Goal: Task Accomplishment & Management: Complete application form

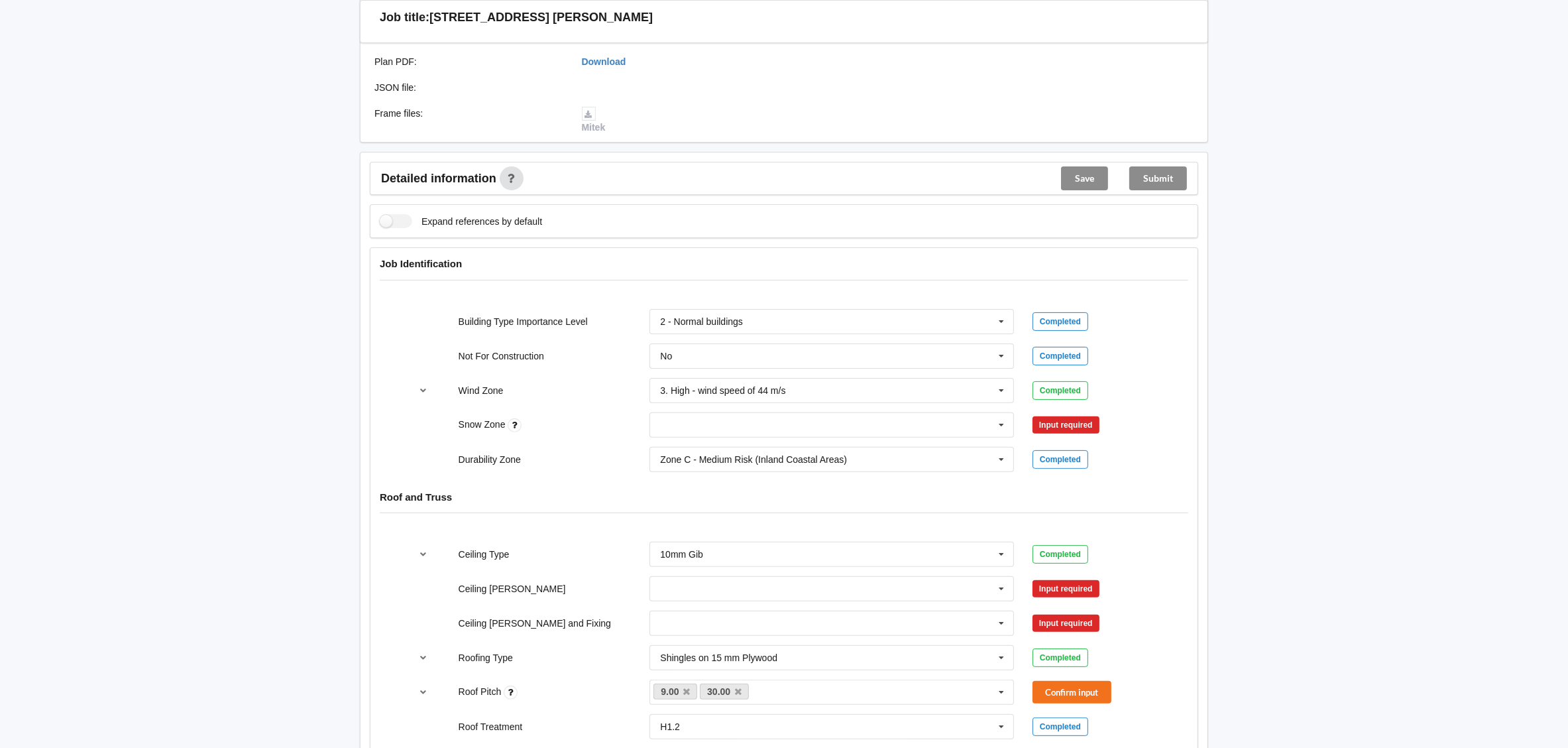
scroll to position [397, 0]
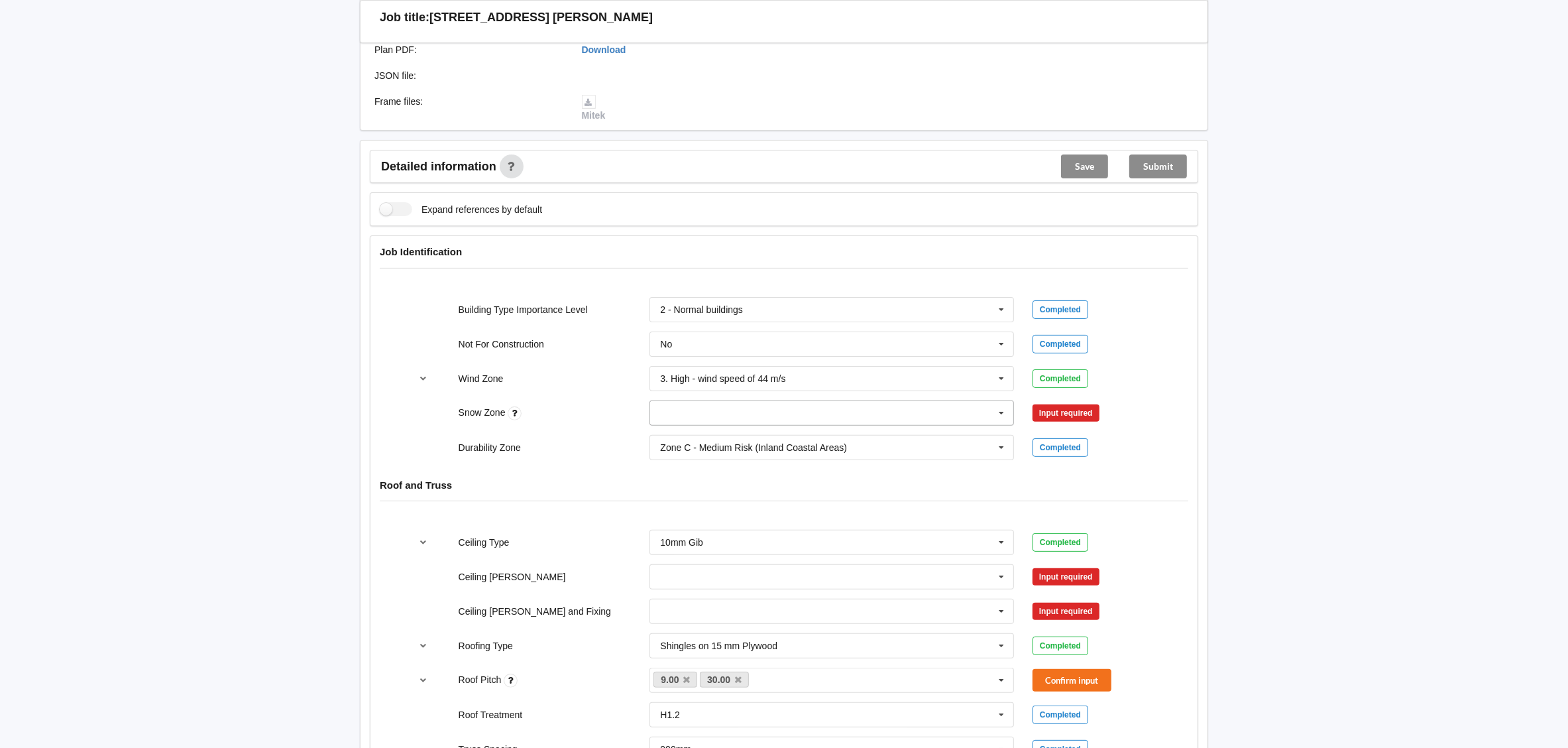
click at [961, 409] on input "text" at bounding box center [833, 413] width 363 height 24
click at [941, 436] on div "N0" at bounding box center [832, 437] width 363 height 25
click at [1061, 407] on button "Confirm input" at bounding box center [1072, 413] width 79 height 22
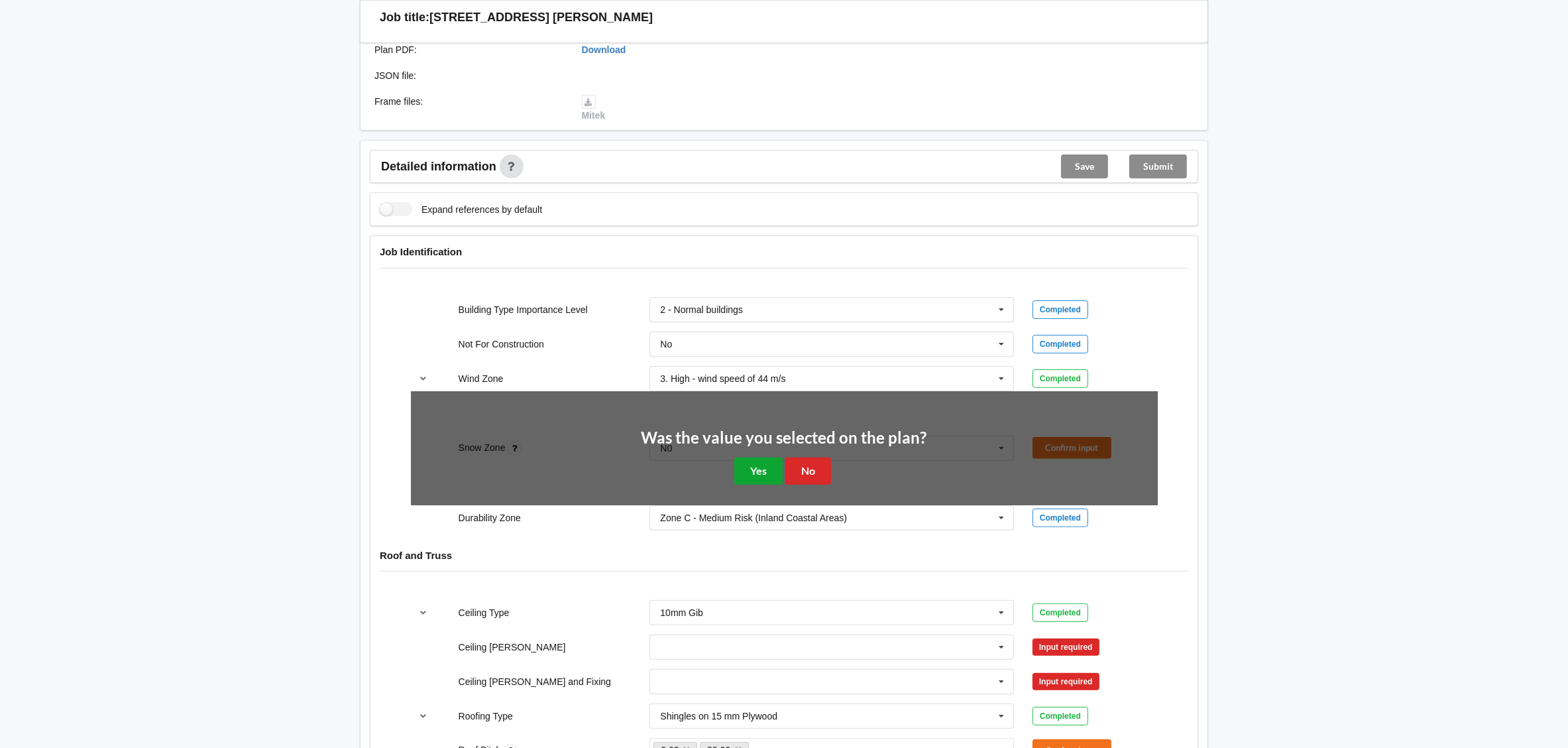
click at [749, 466] on button "Yes" at bounding box center [758, 471] width 48 height 27
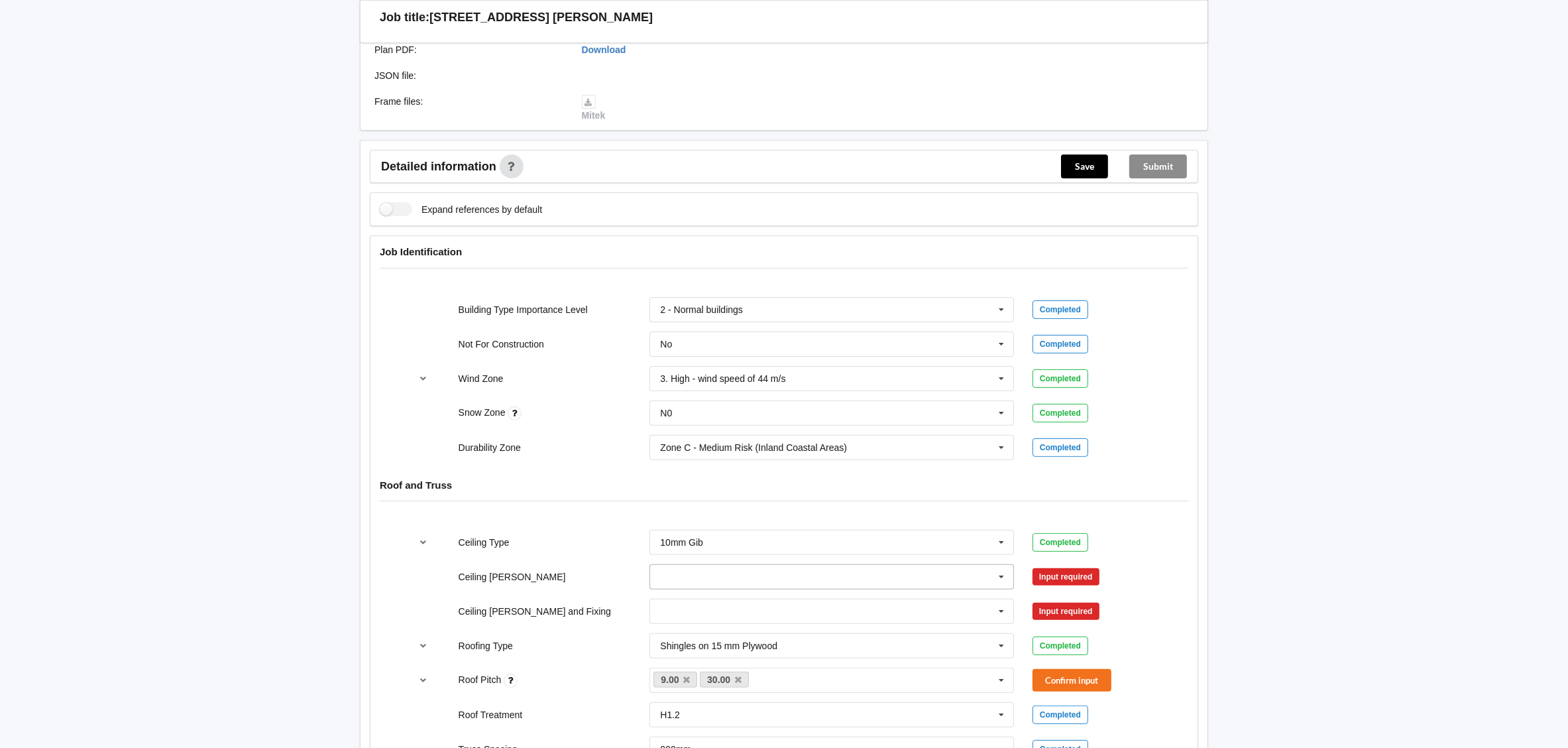
click at [849, 581] on input "text" at bounding box center [833, 576] width 363 height 24
click at [1251, 450] on div "Back Delete Job title: 37 ASCENT STREET, FLAT BUSH Customer name : Specific cus…" at bounding box center [784, 669] width 1568 height 2134
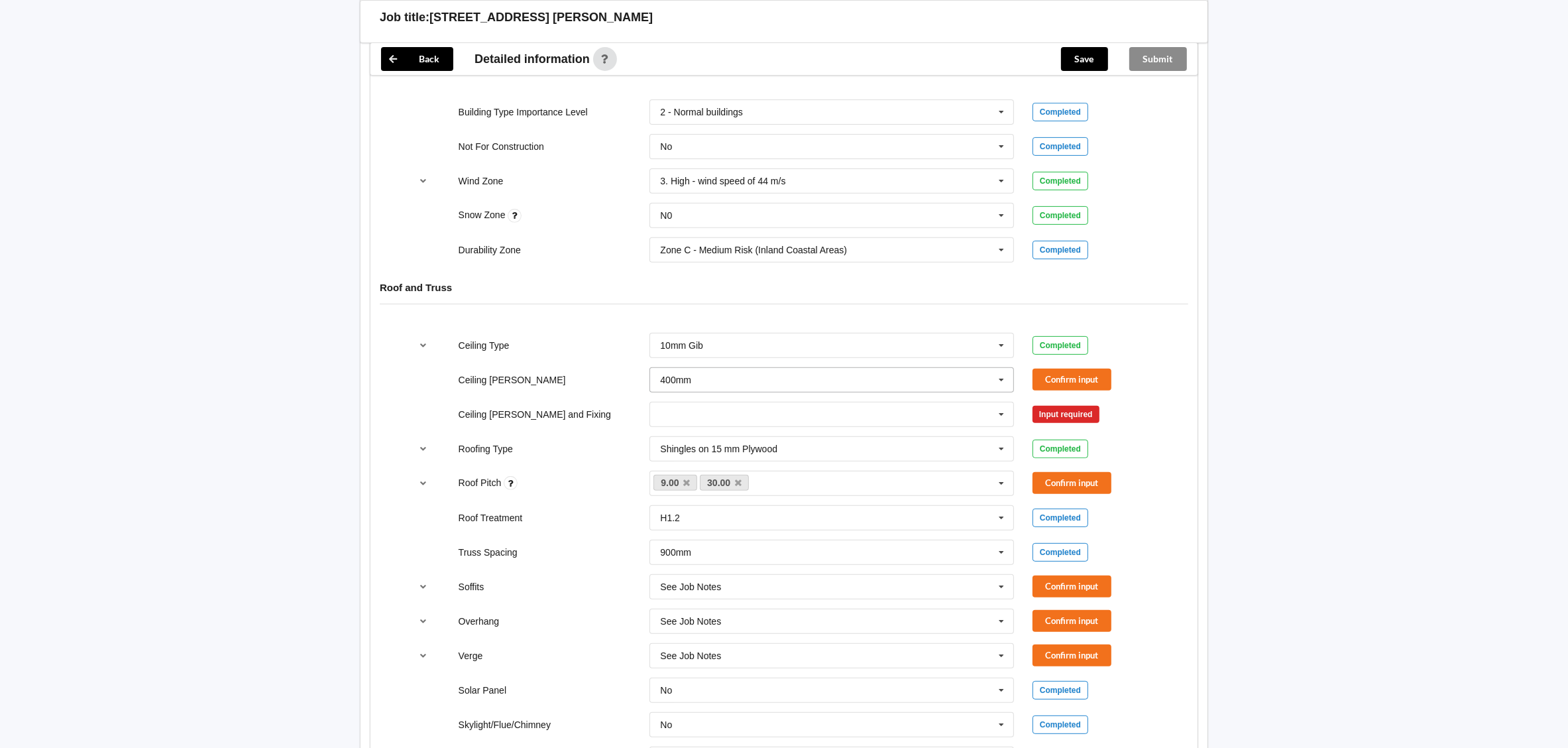
scroll to position [595, 0]
click at [1042, 586] on button "Confirm input" at bounding box center [1072, 585] width 79 height 22
click at [1045, 624] on button "Confirm input" at bounding box center [1072, 619] width 79 height 22
click at [1054, 658] on button "Confirm input" at bounding box center [1072, 654] width 79 height 22
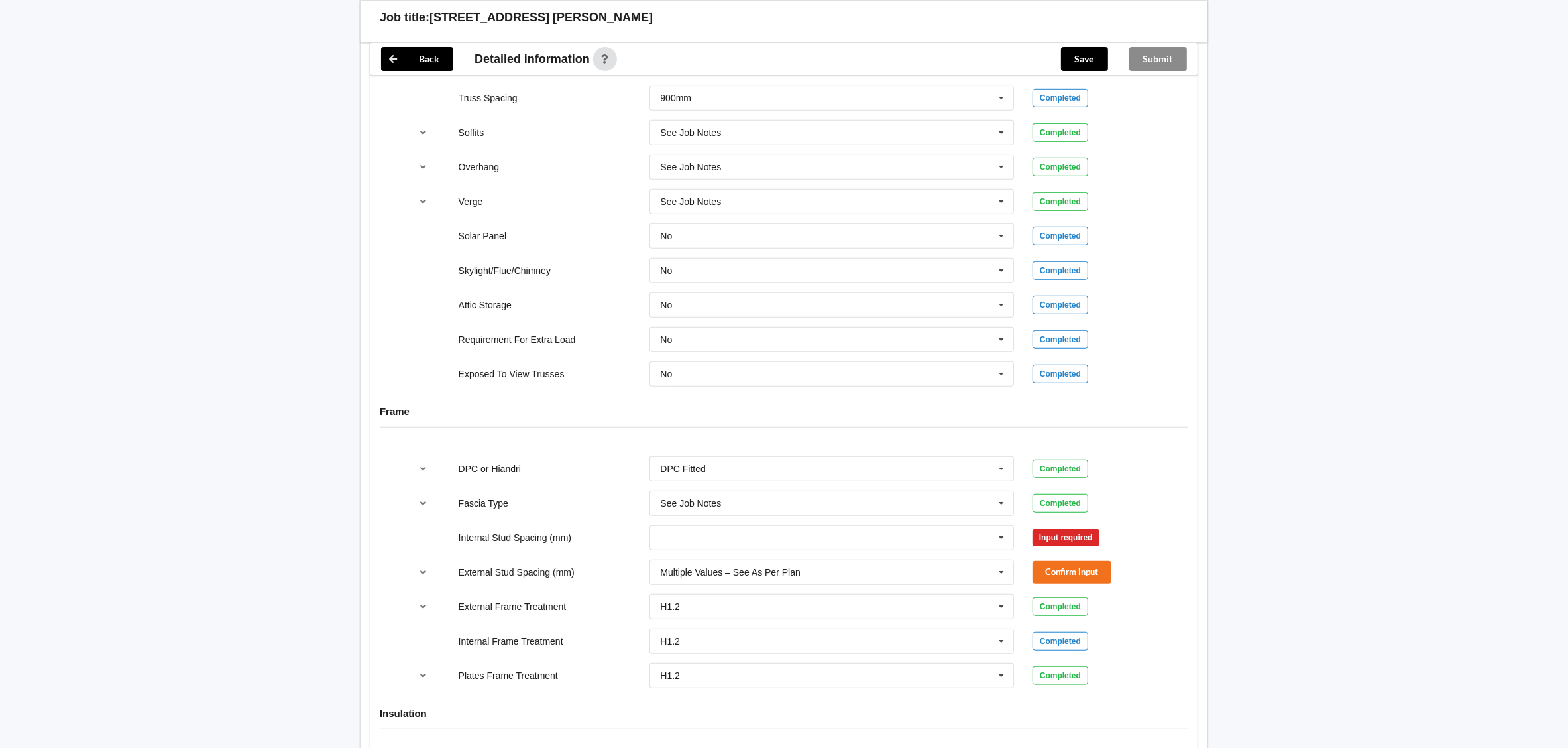
scroll to position [1093, 0]
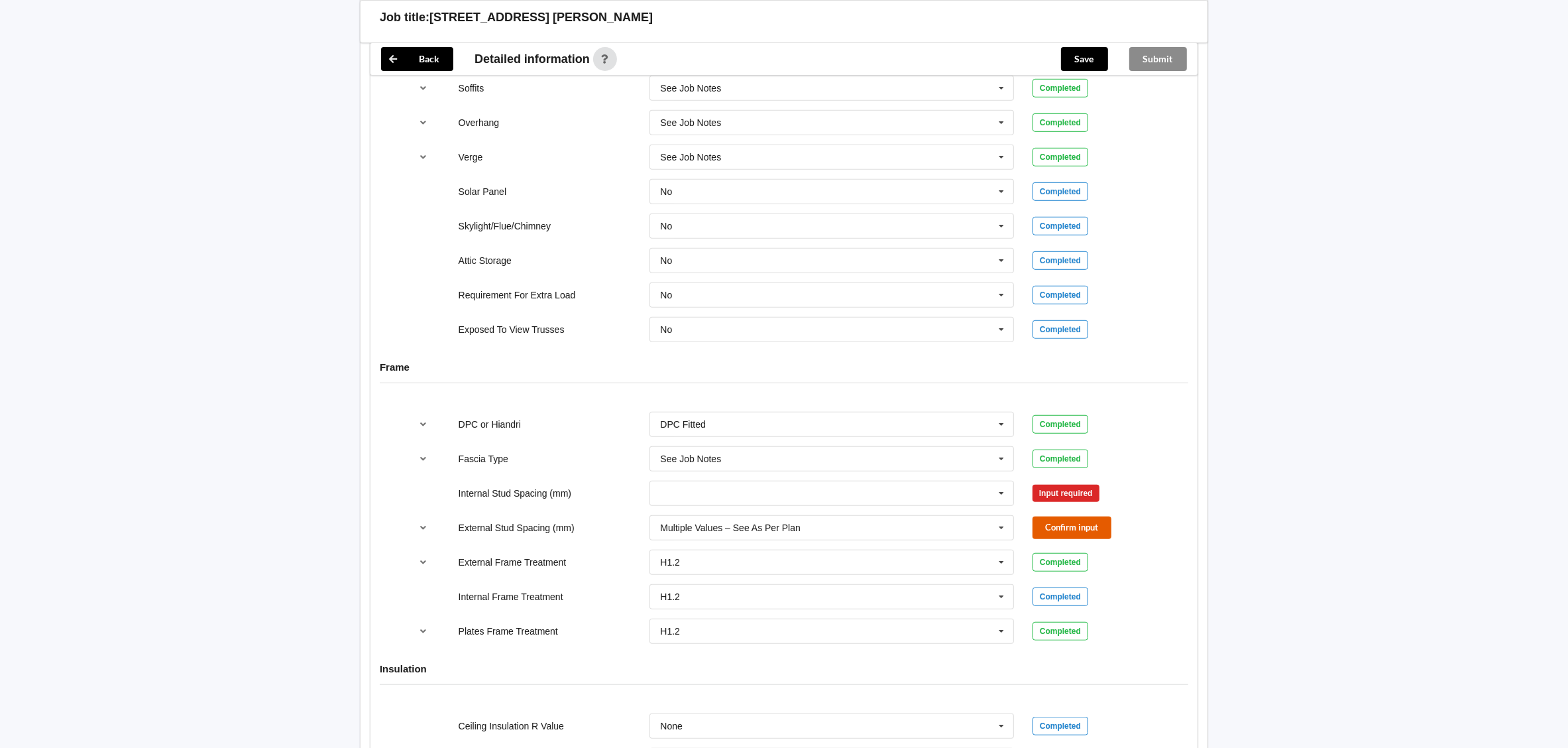
click at [1055, 534] on button "Confirm input" at bounding box center [1072, 527] width 79 height 22
click at [951, 499] on input "text" at bounding box center [833, 493] width 363 height 24
click at [889, 649] on div "Multiple Values – See As Per Plan" at bounding box center [832, 639] width 363 height 25
click at [1065, 503] on button "Confirm input" at bounding box center [1072, 493] width 79 height 22
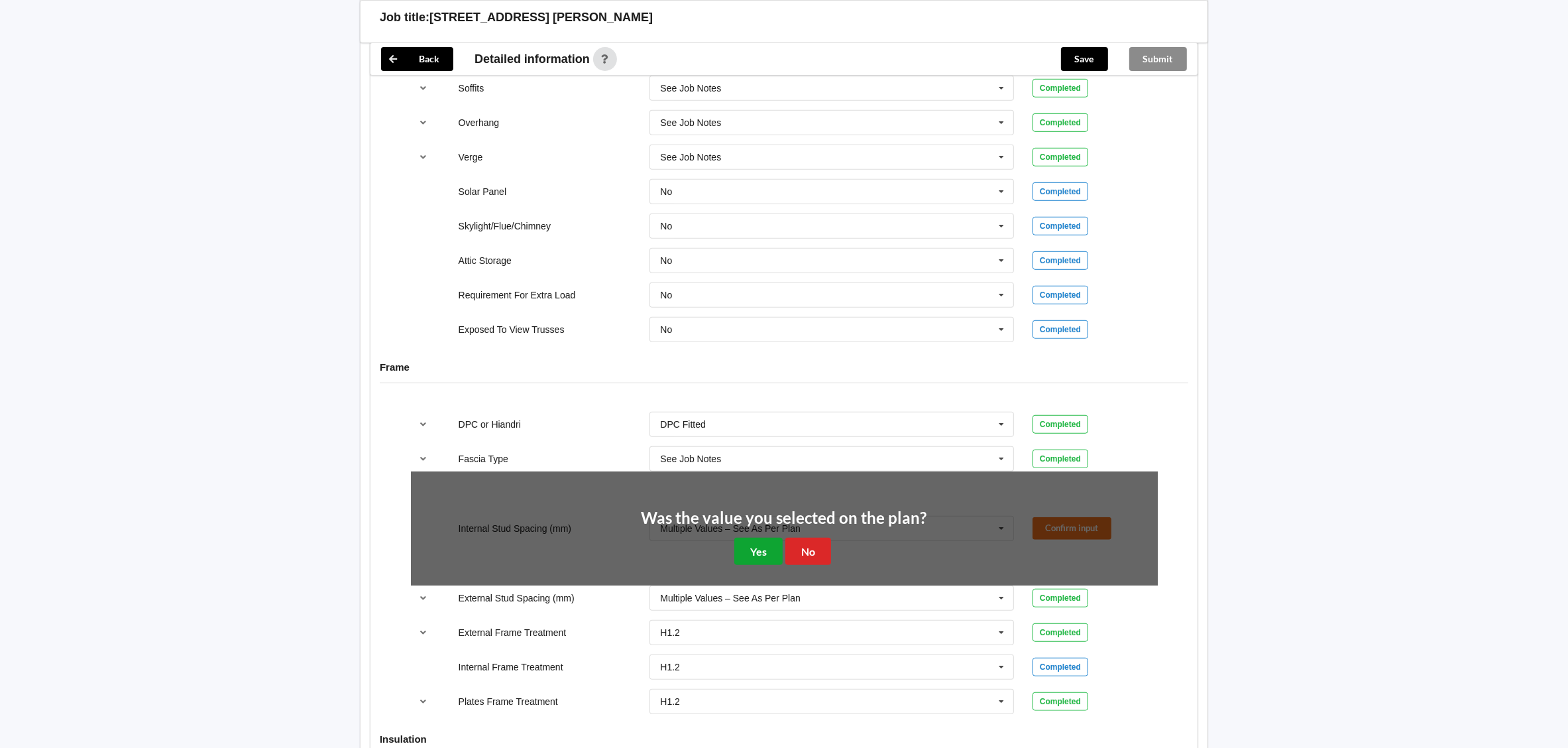
click at [756, 559] on button "Yes" at bounding box center [758, 552] width 48 height 27
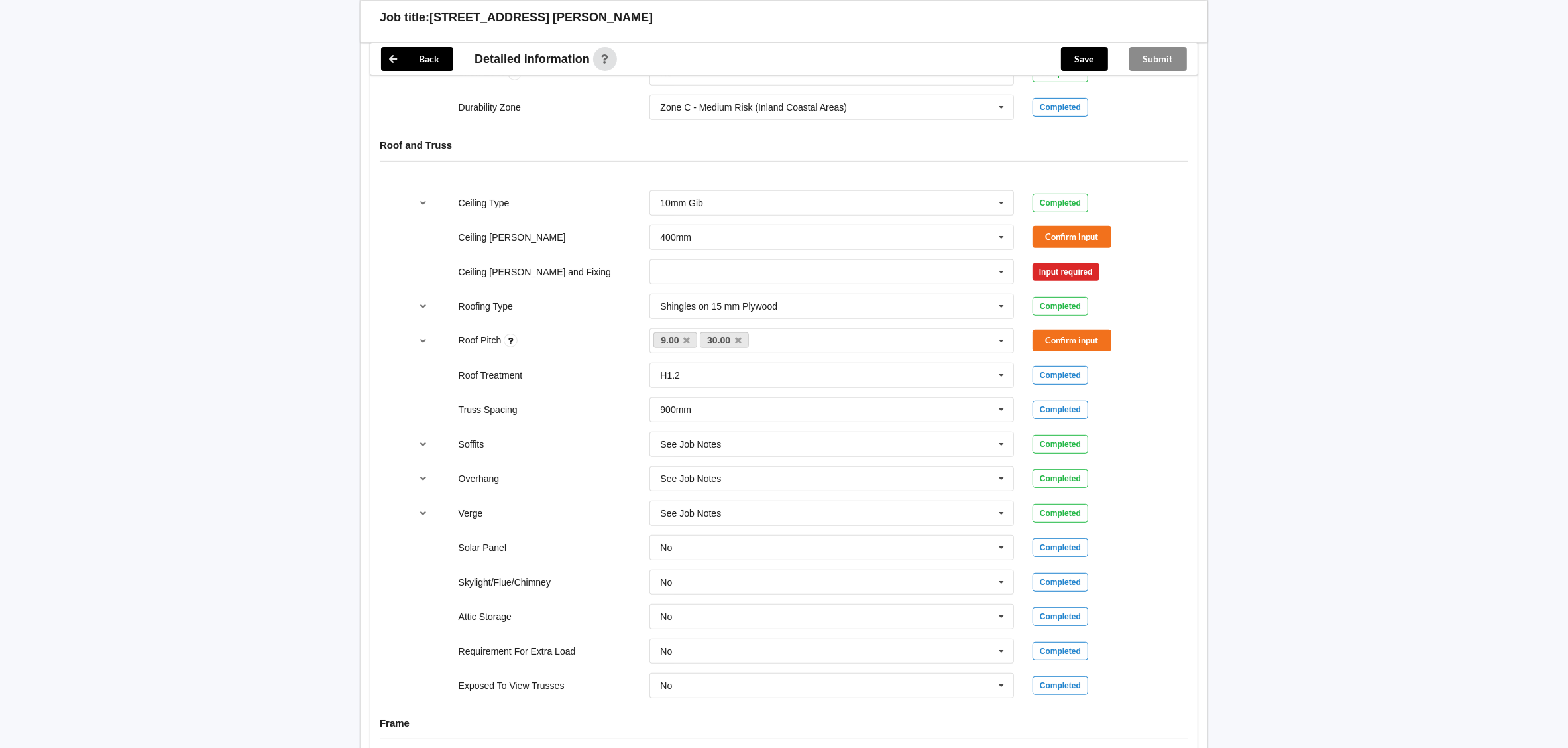
scroll to position [516, 0]
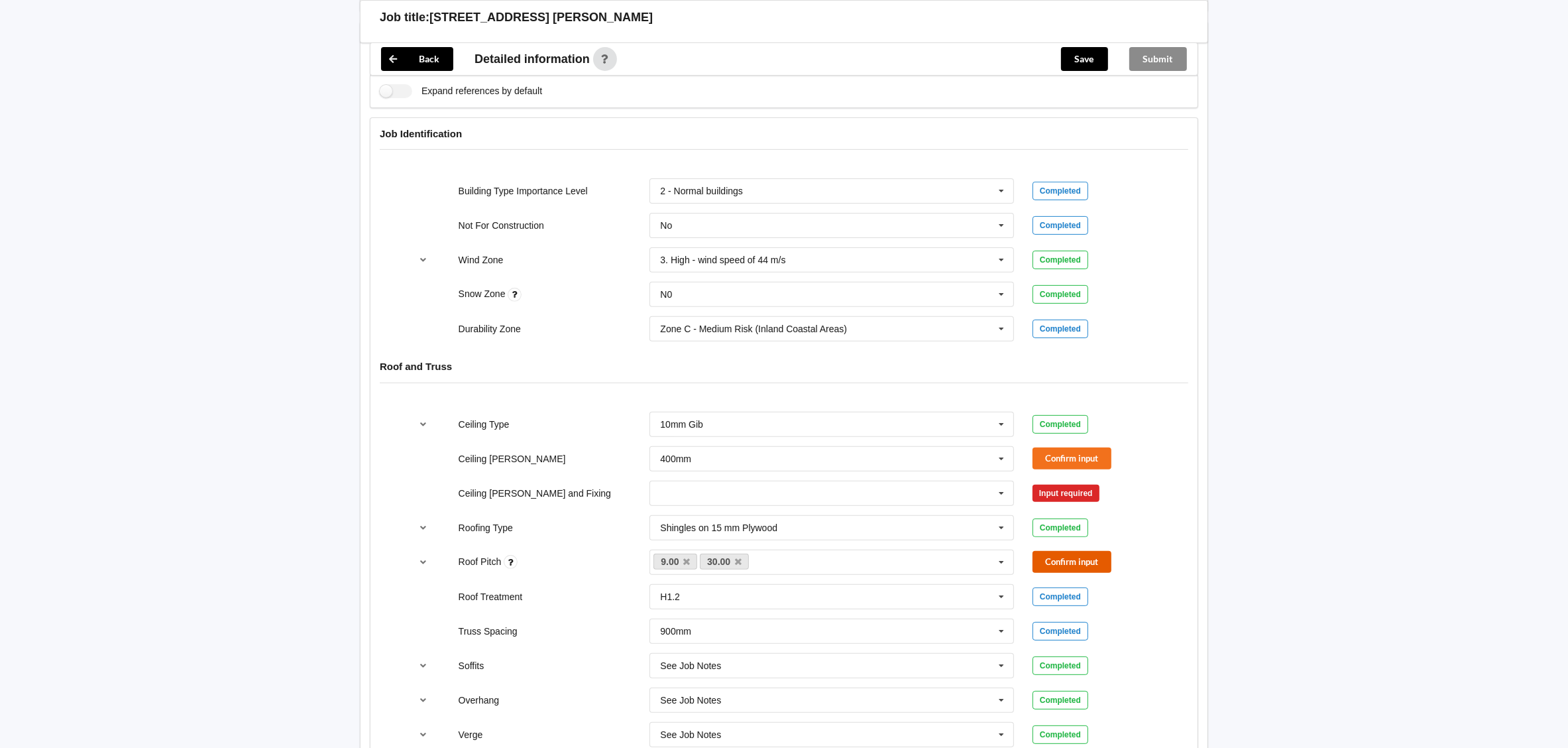
click at [1079, 564] on button "Confirm input" at bounding box center [1072, 562] width 79 height 22
click at [710, 488] on input "text" at bounding box center [833, 493] width 363 height 24
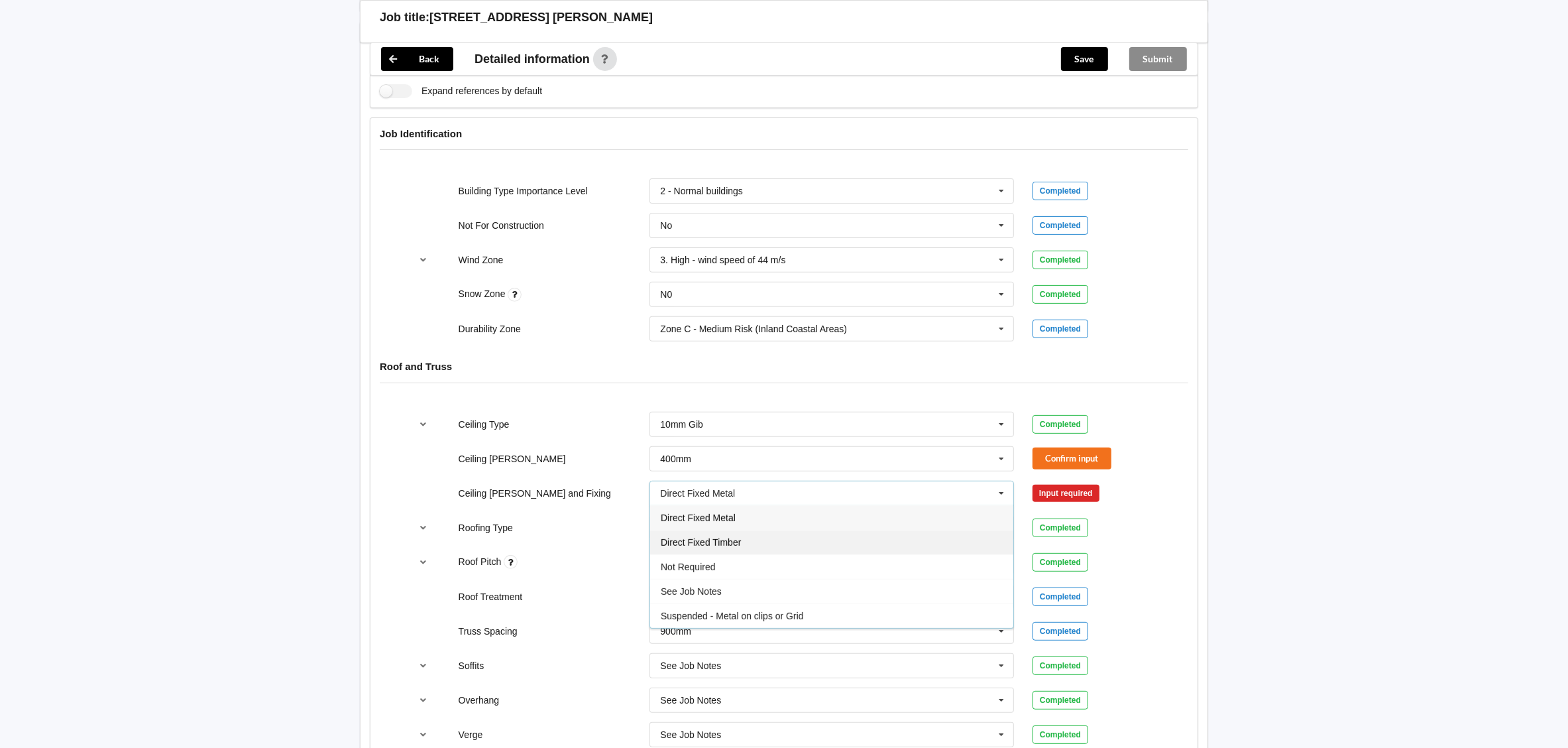
drag, startPoint x: 731, startPoint y: 544, endPoint x: 747, endPoint y: 540, distance: 16.5
click at [733, 544] on span "Direct Fixed Timber" at bounding box center [700, 543] width 80 height 11
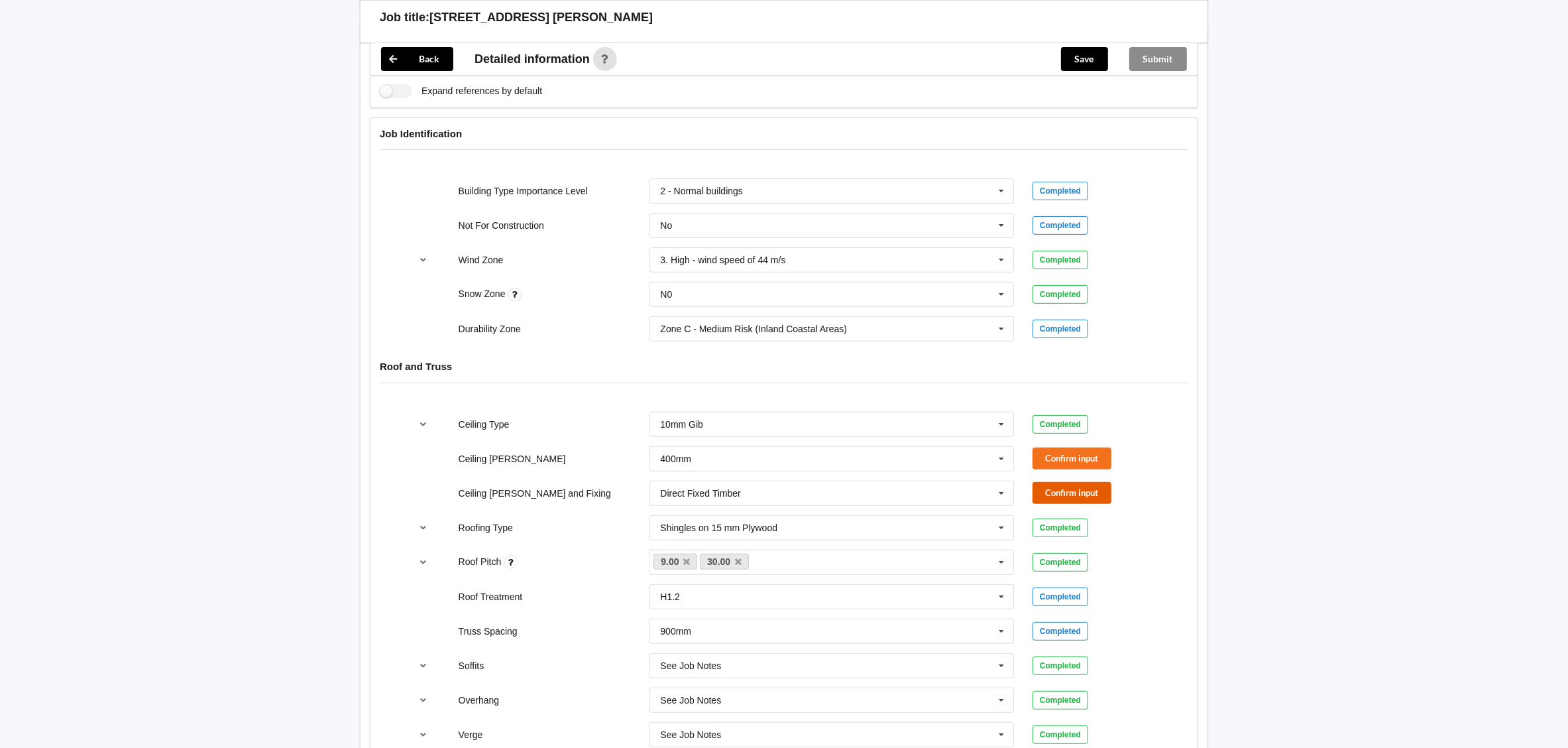
click at [1081, 496] on button "Confirm input" at bounding box center [1072, 493] width 79 height 22
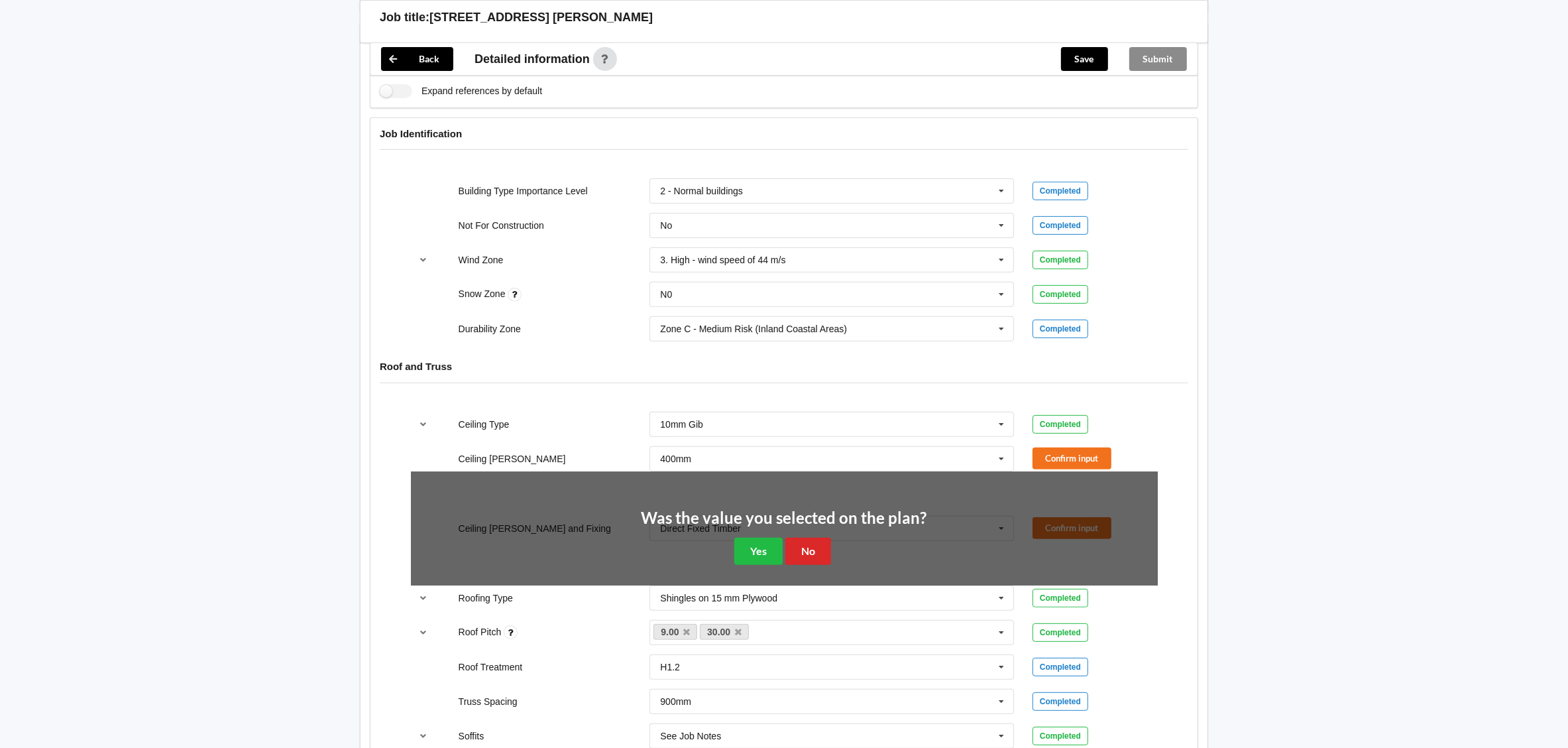
click at [1352, 480] on div "Back Delete Job title: 37 ASCENT STREET, FLAT BUSH Customer name : Specific cus…" at bounding box center [784, 586] width 1568 height 2205
click at [797, 551] on button "No" at bounding box center [808, 552] width 46 height 27
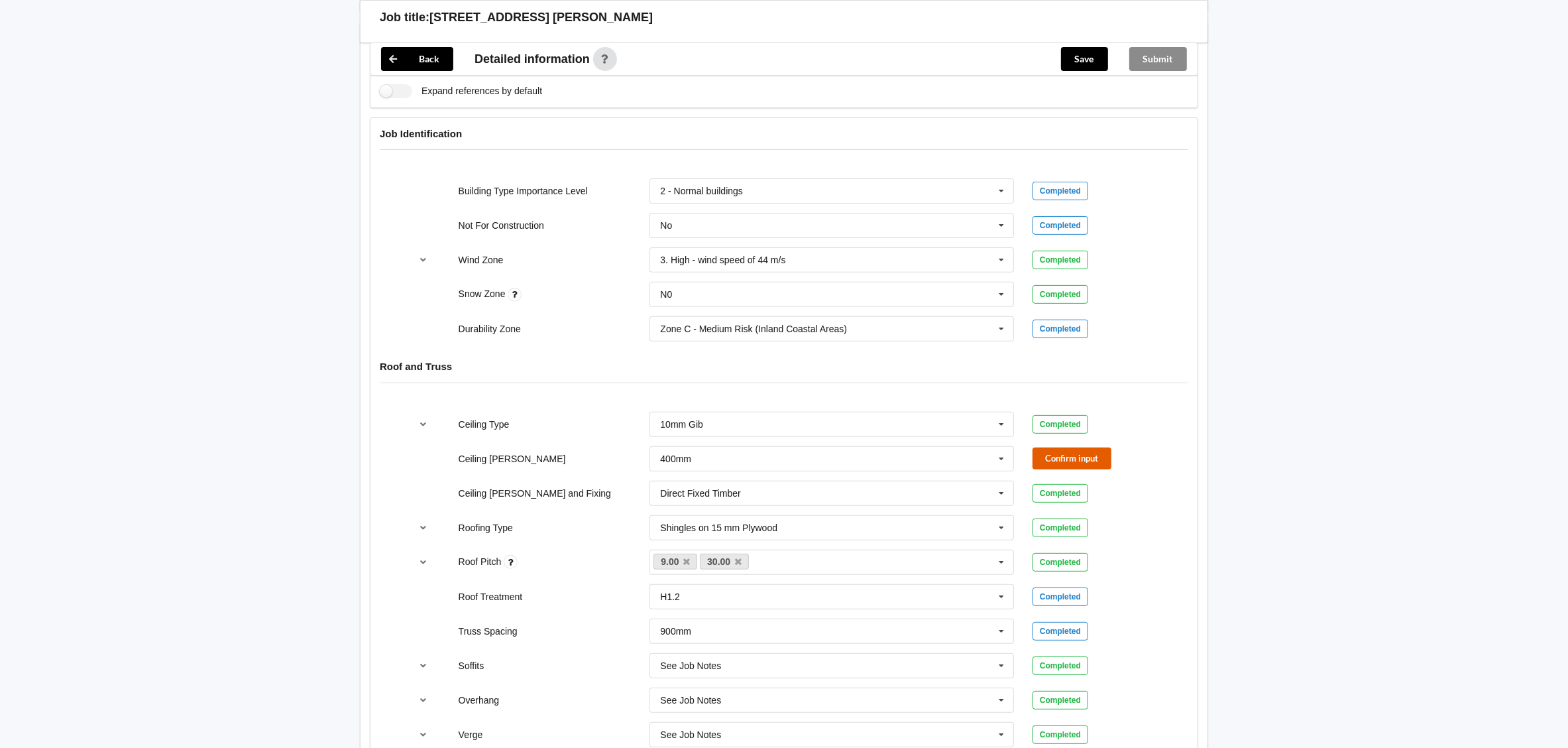
click at [1042, 460] on button "Confirm input" at bounding box center [1072, 458] width 79 height 22
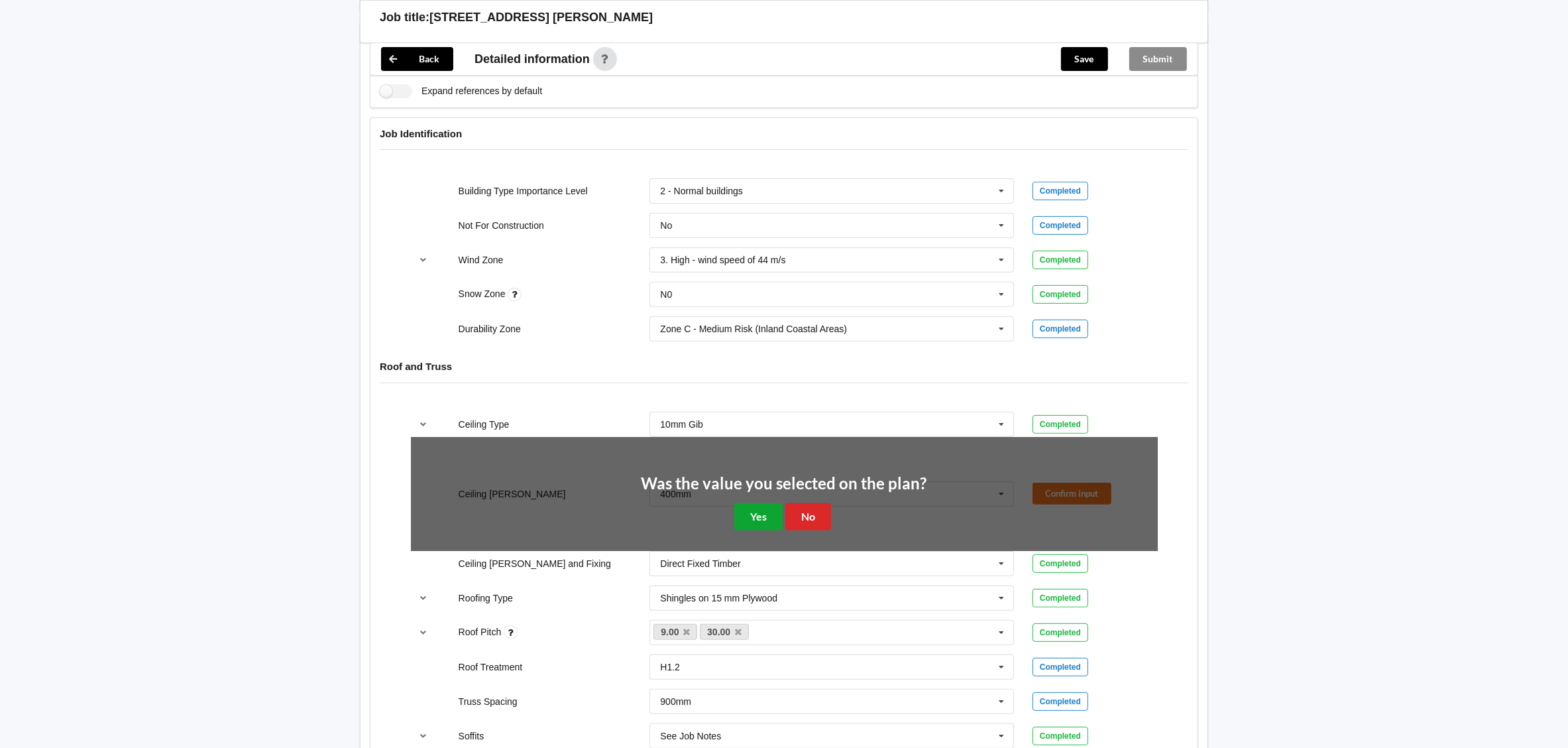
click at [742, 514] on button "Yes" at bounding box center [758, 517] width 48 height 27
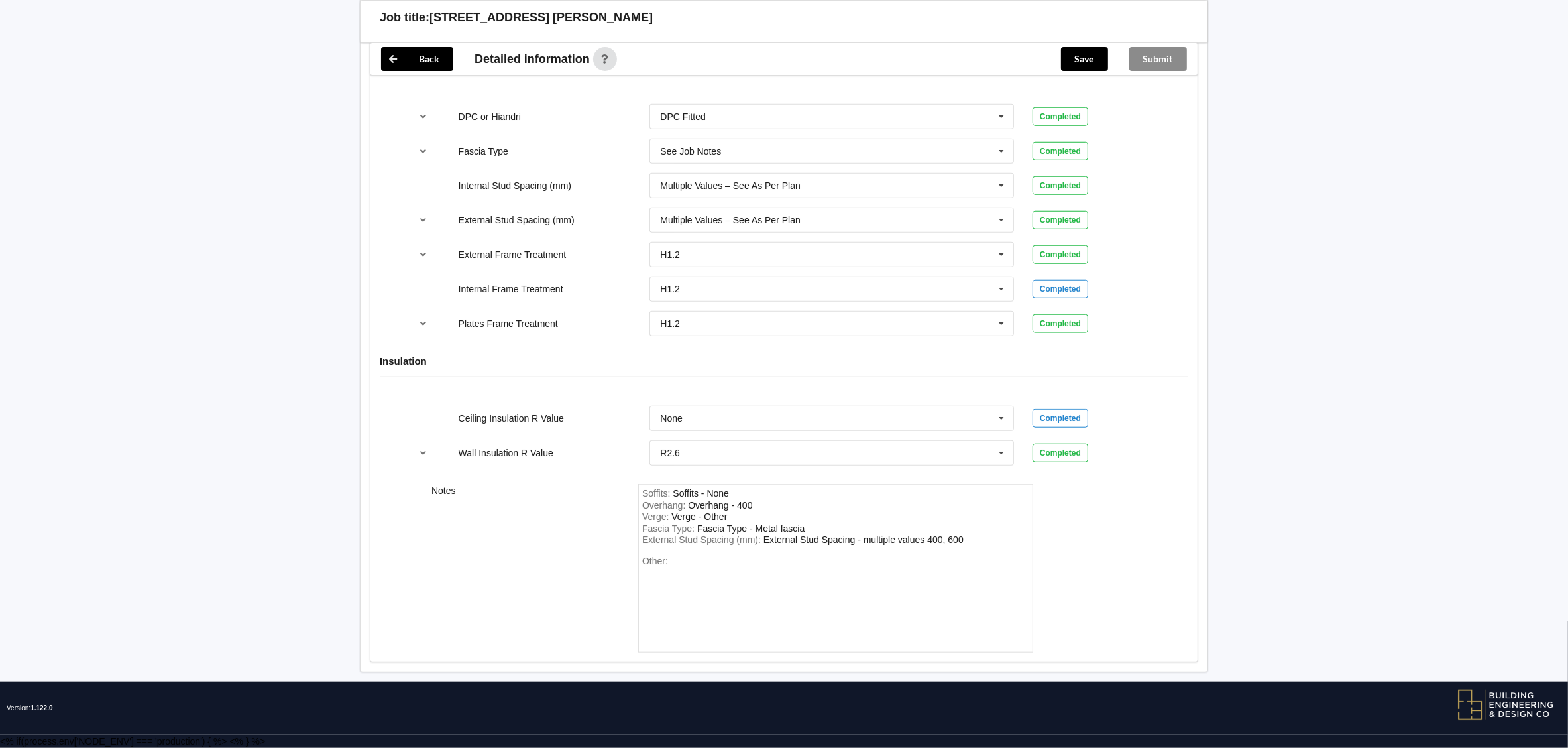
scroll to position [1411, 0]
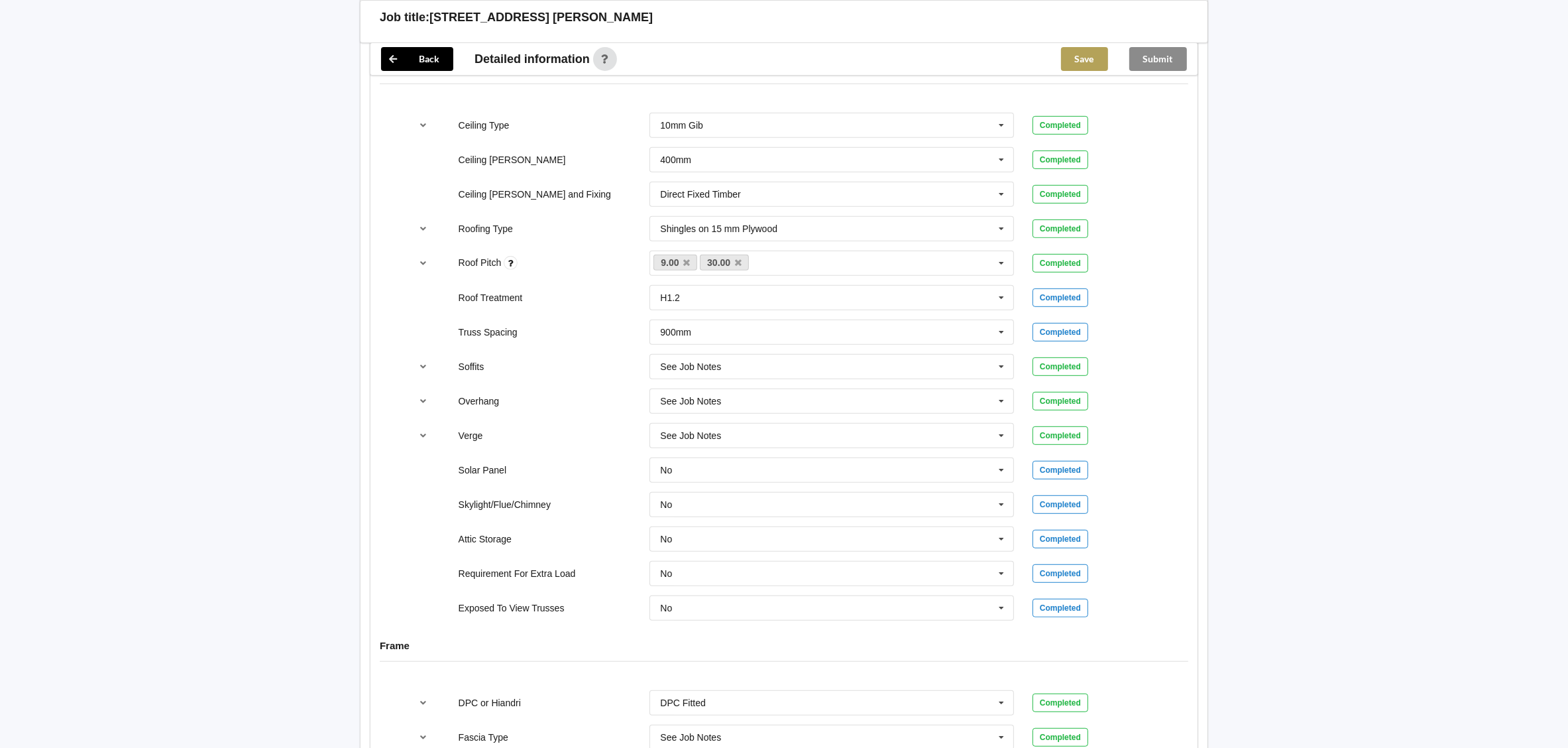
click at [1078, 58] on button "Save" at bounding box center [1085, 59] width 47 height 24
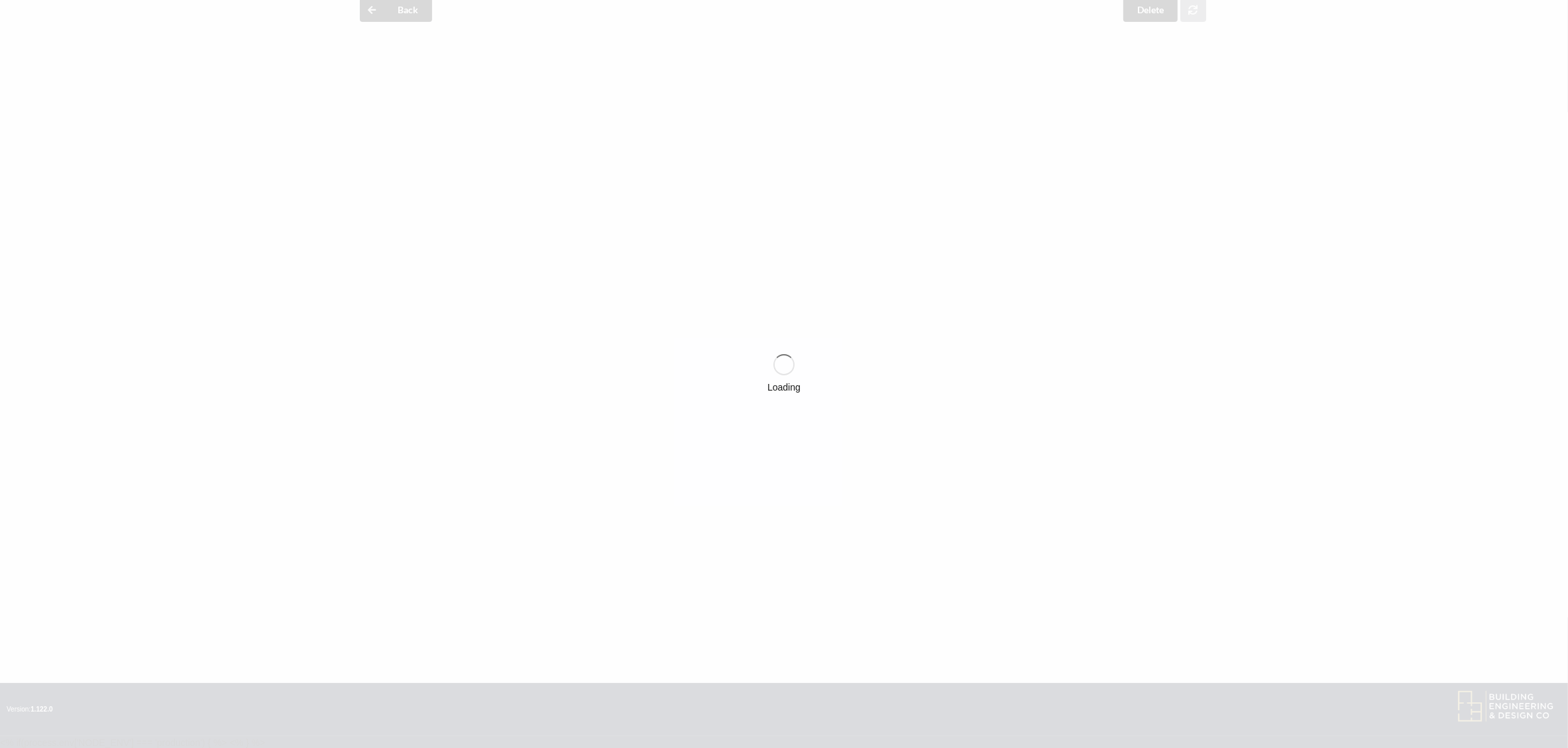
scroll to position [815, 0]
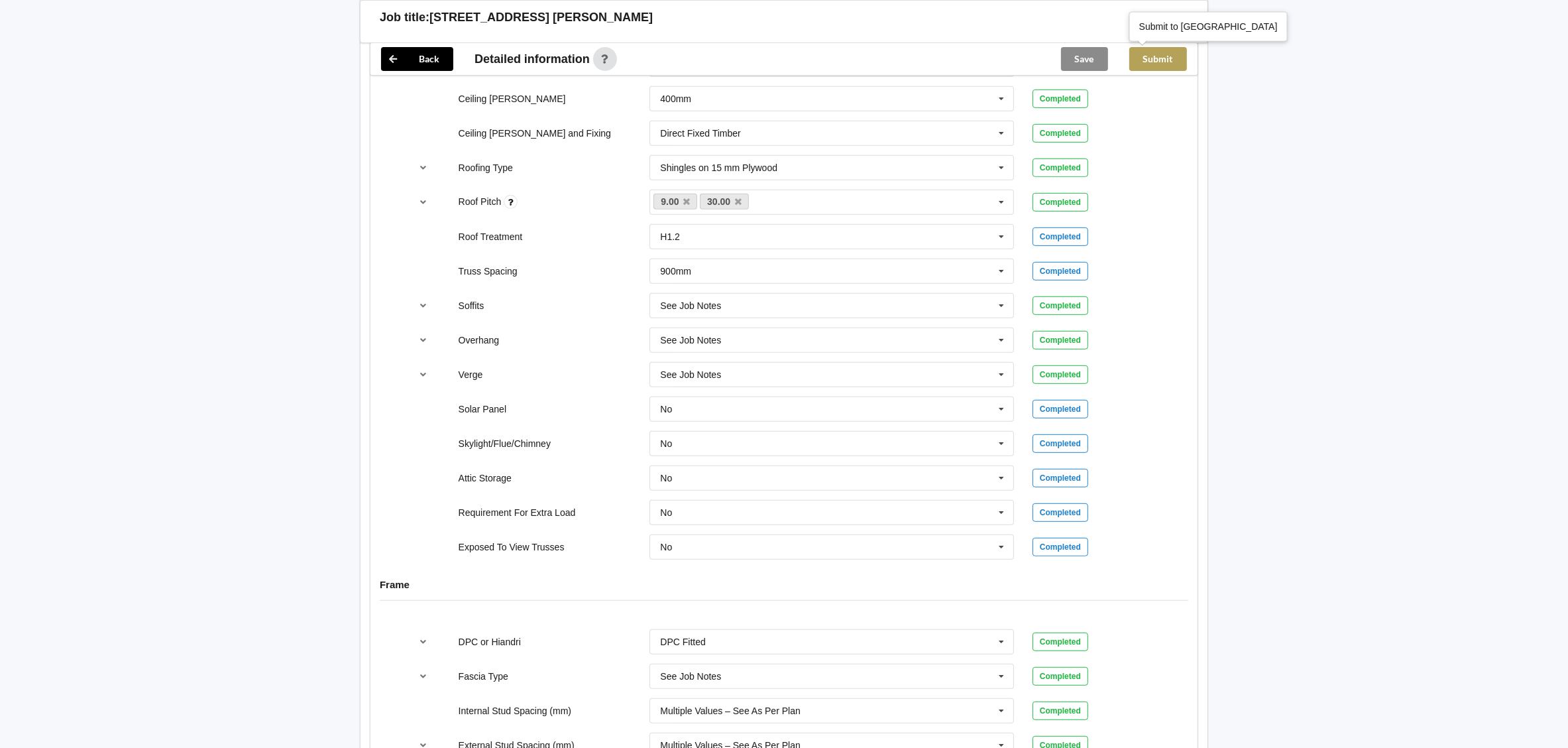
click at [1167, 61] on button "Submit" at bounding box center [1158, 59] width 58 height 24
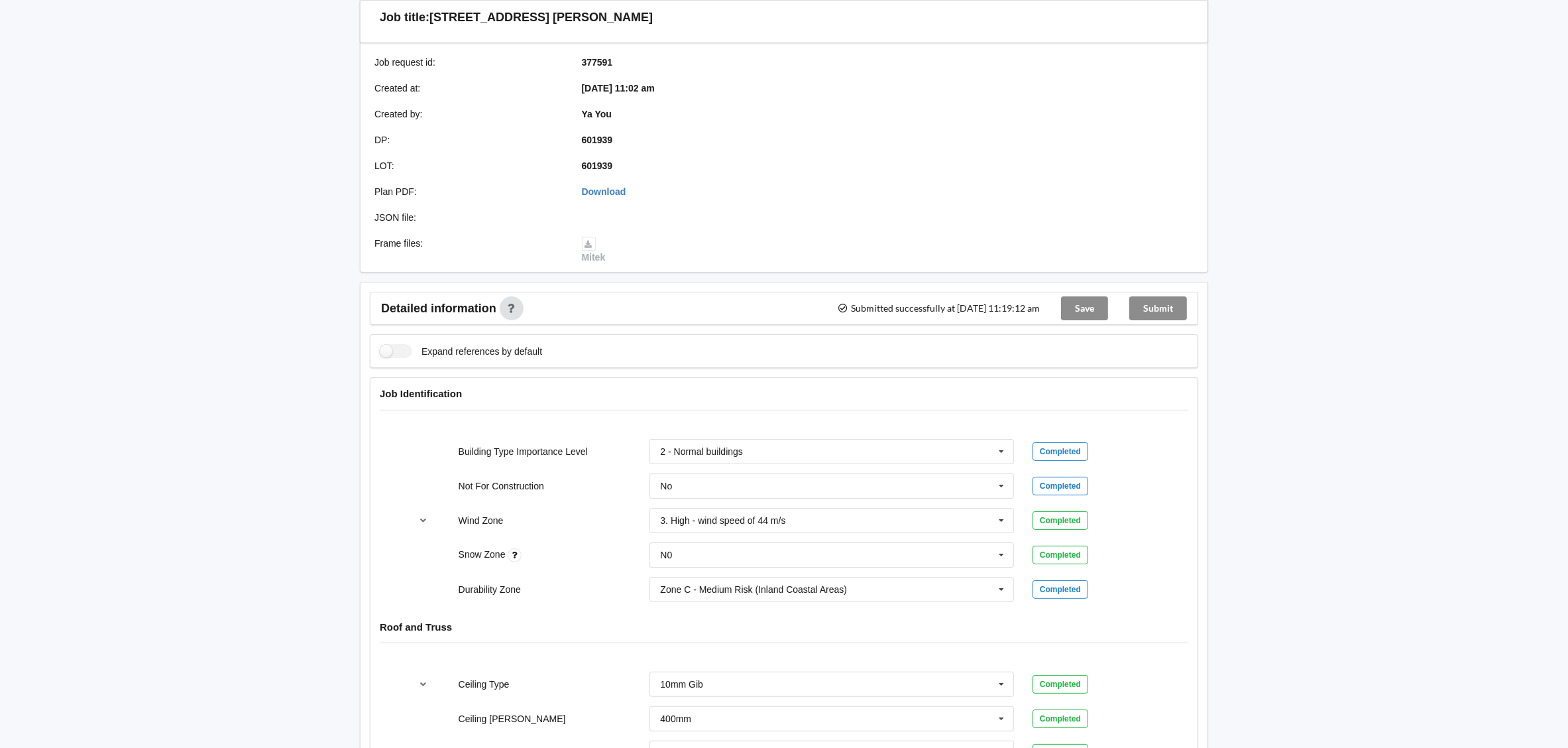
scroll to position [0, 0]
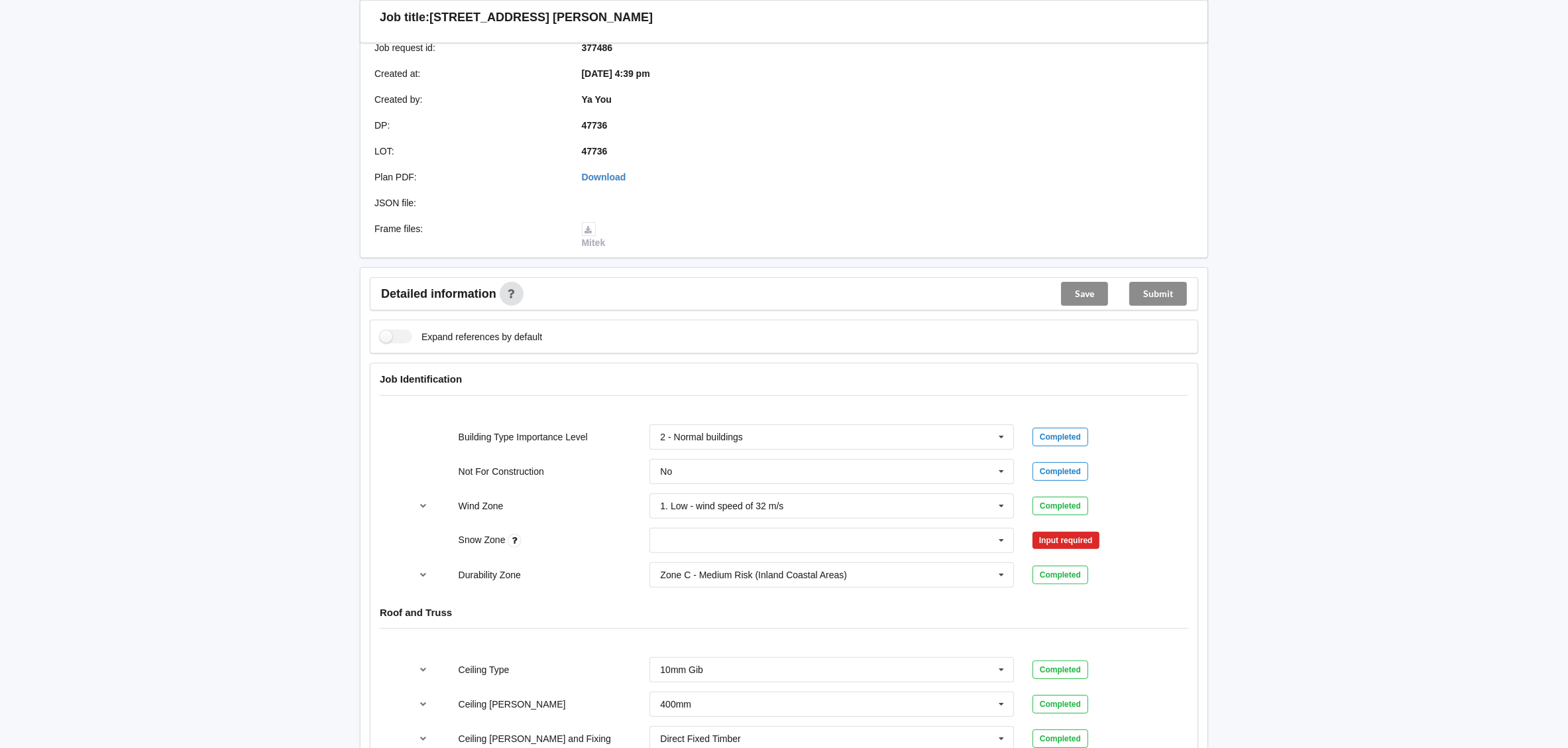
scroll to position [298, 0]
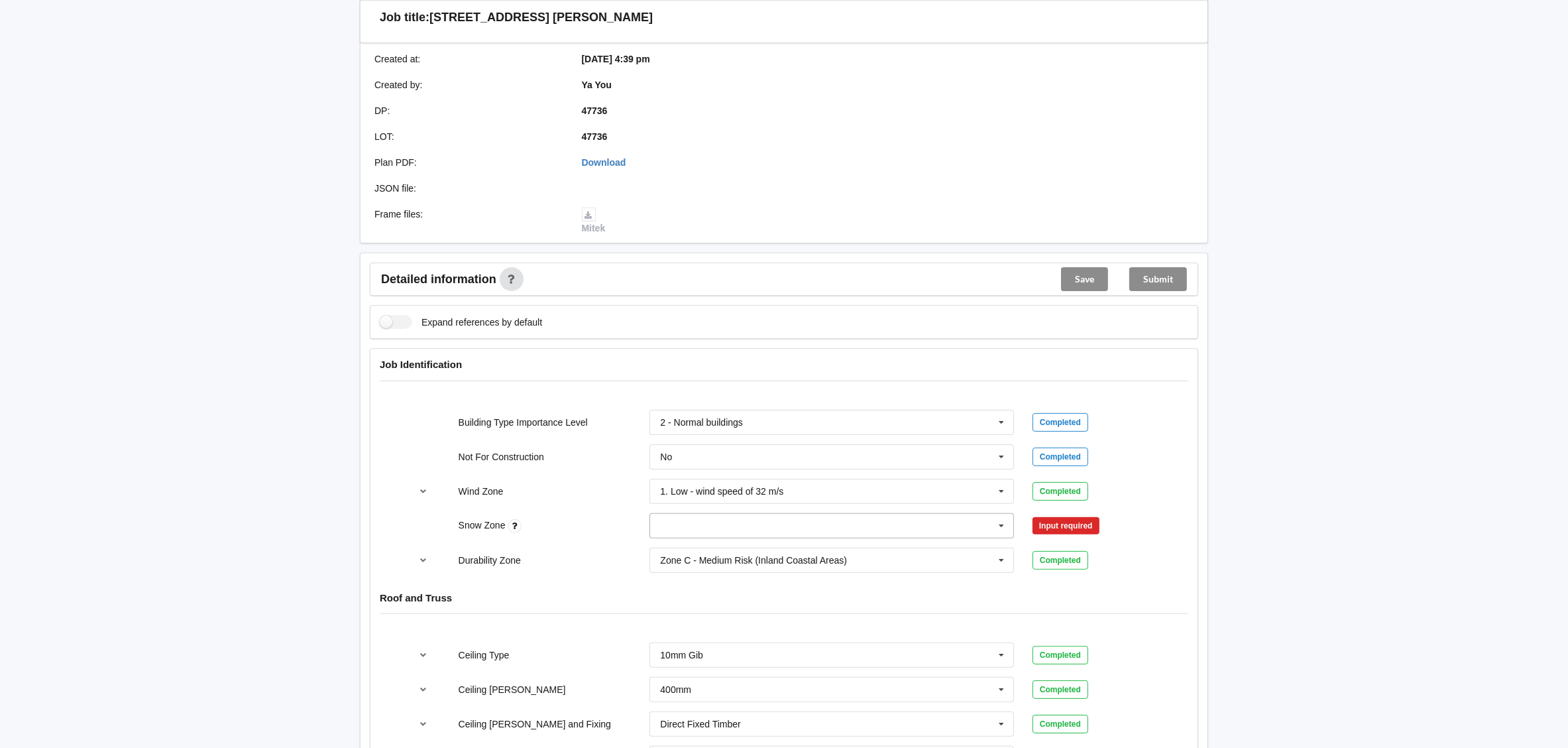
click at [680, 519] on input "text" at bounding box center [833, 525] width 363 height 24
click at [697, 538] on div "N0" at bounding box center [832, 550] width 363 height 25
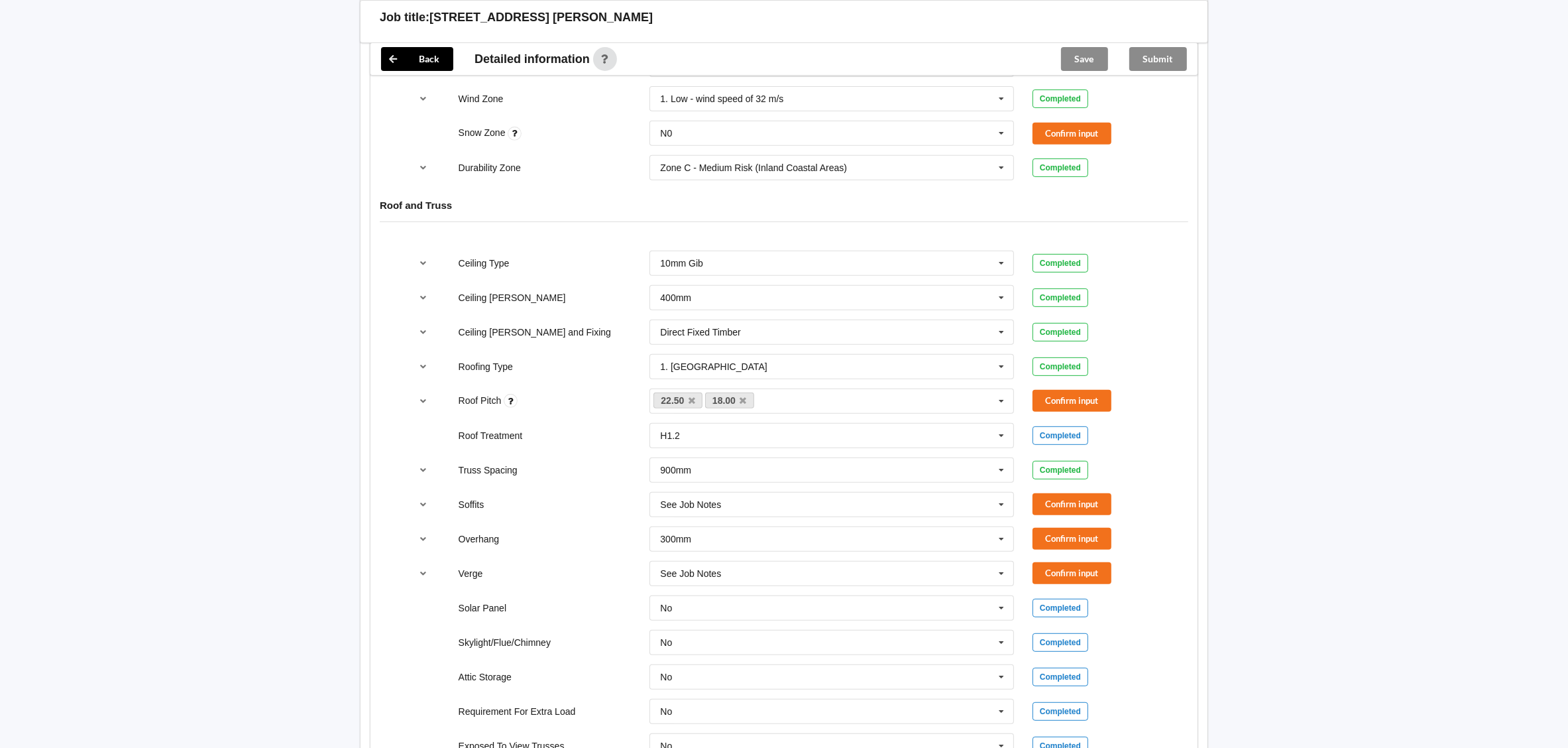
scroll to position [695, 0]
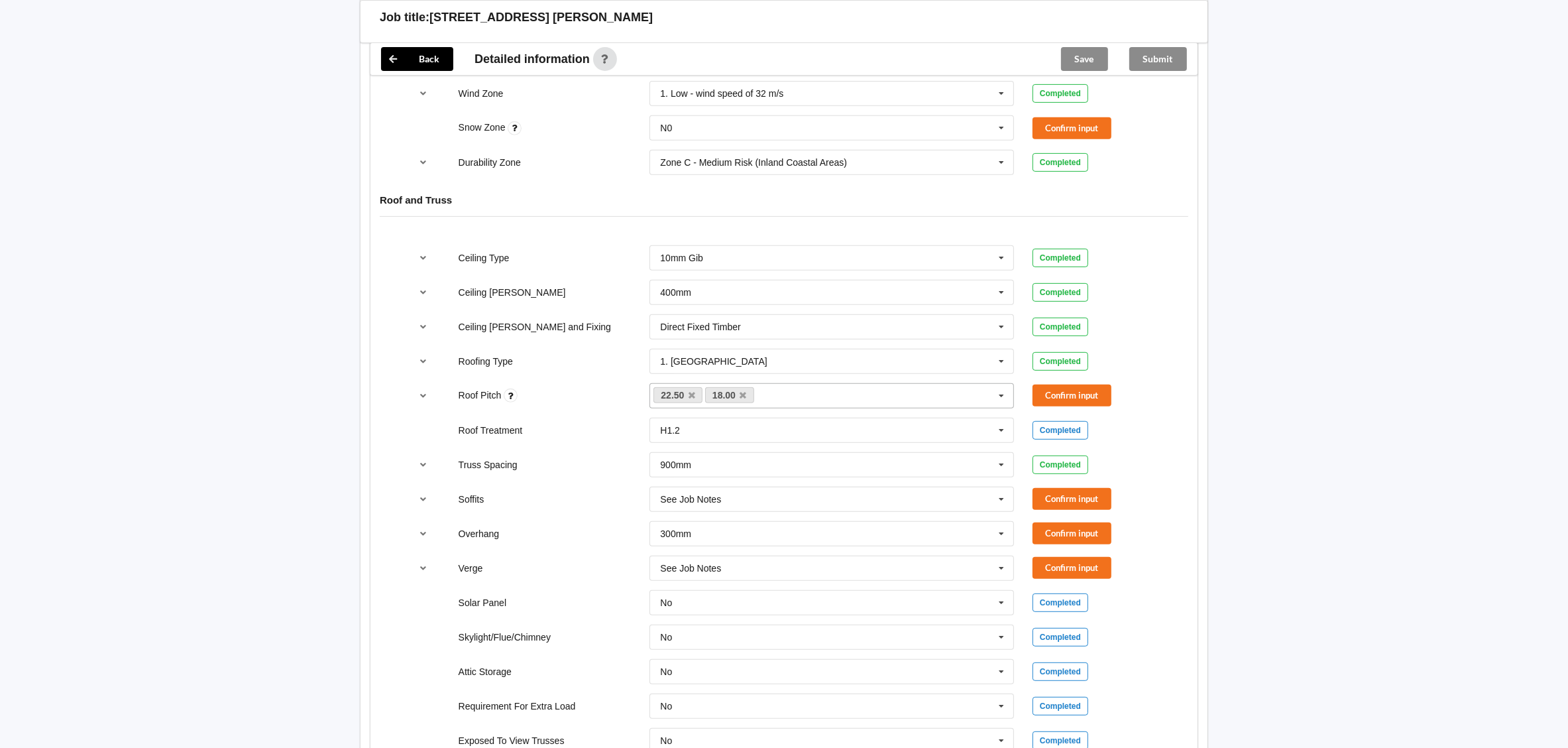
drag, startPoint x: 747, startPoint y: 385, endPoint x: 775, endPoint y: 388, distance: 28.2
click at [746, 391] on icon at bounding box center [743, 395] width 6 height 8
click at [1068, 385] on button "Confirm input" at bounding box center [1072, 395] width 79 height 22
click at [905, 521] on input "text" at bounding box center [833, 533] width 363 height 24
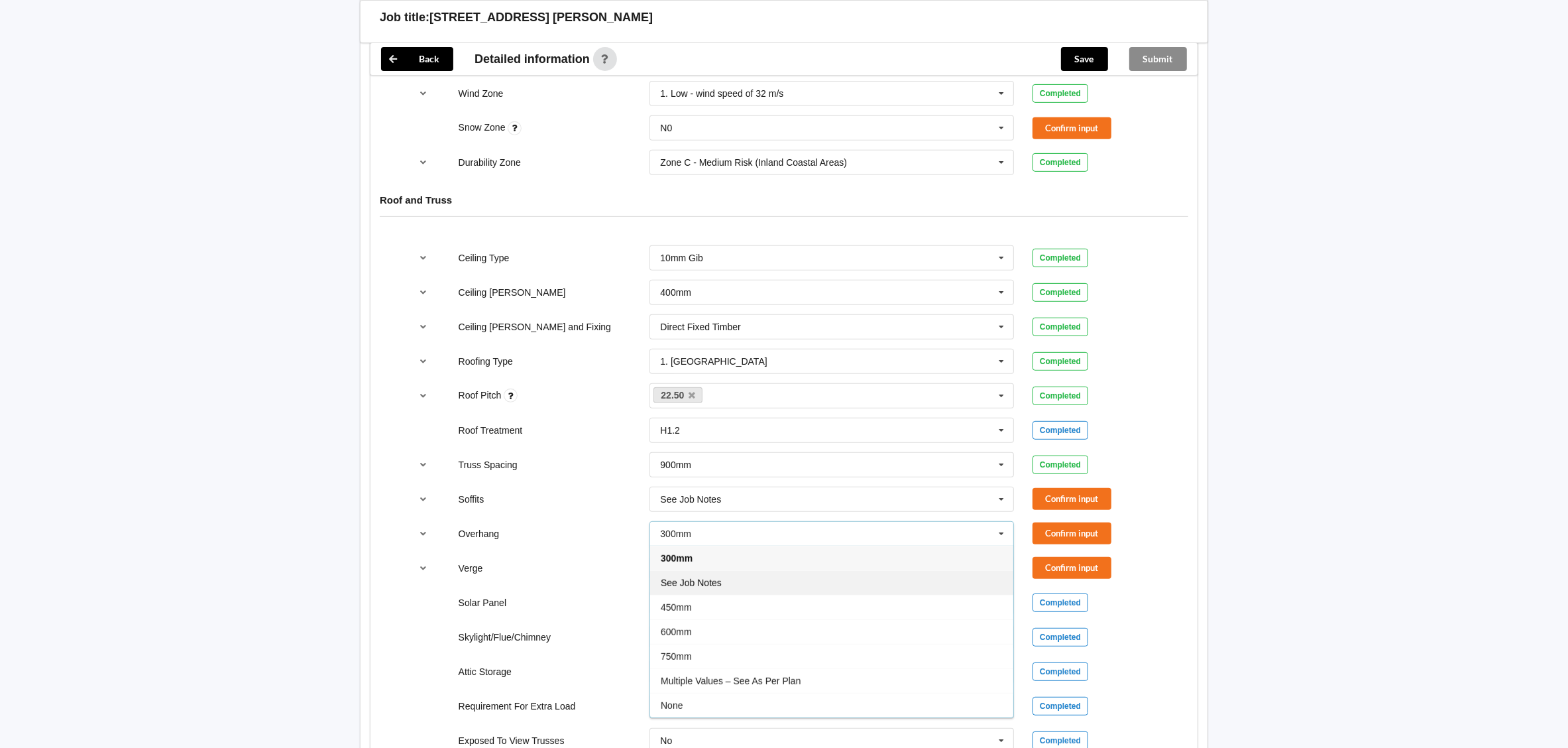
click at [872, 581] on div "See Job Notes" at bounding box center [832, 582] width 363 height 25
click at [1050, 488] on button "Confirm input" at bounding box center [1072, 499] width 79 height 22
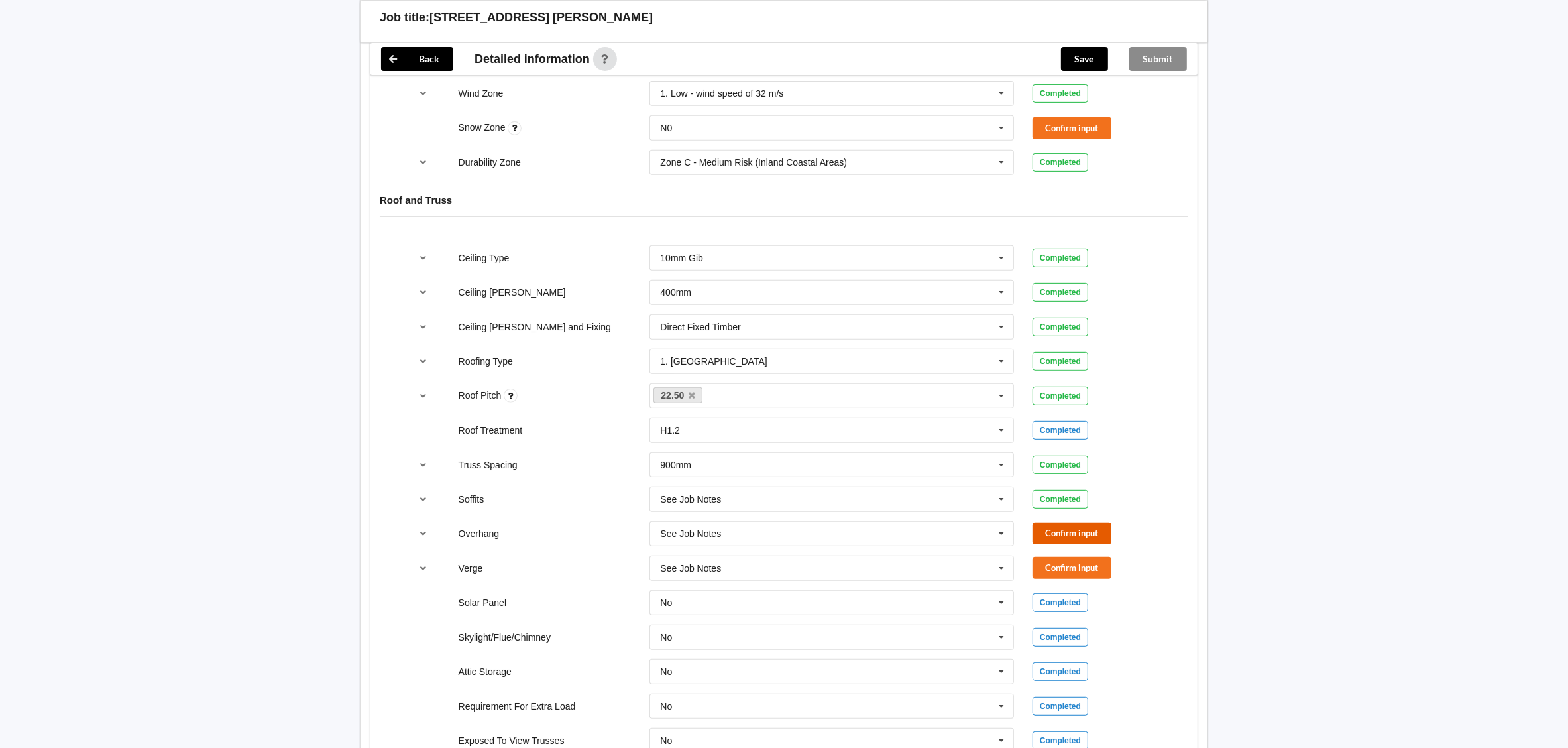
click at [1052, 525] on button "Confirm input" at bounding box center [1072, 533] width 79 height 22
click at [1046, 566] on button "Confirm input" at bounding box center [1072, 568] width 79 height 22
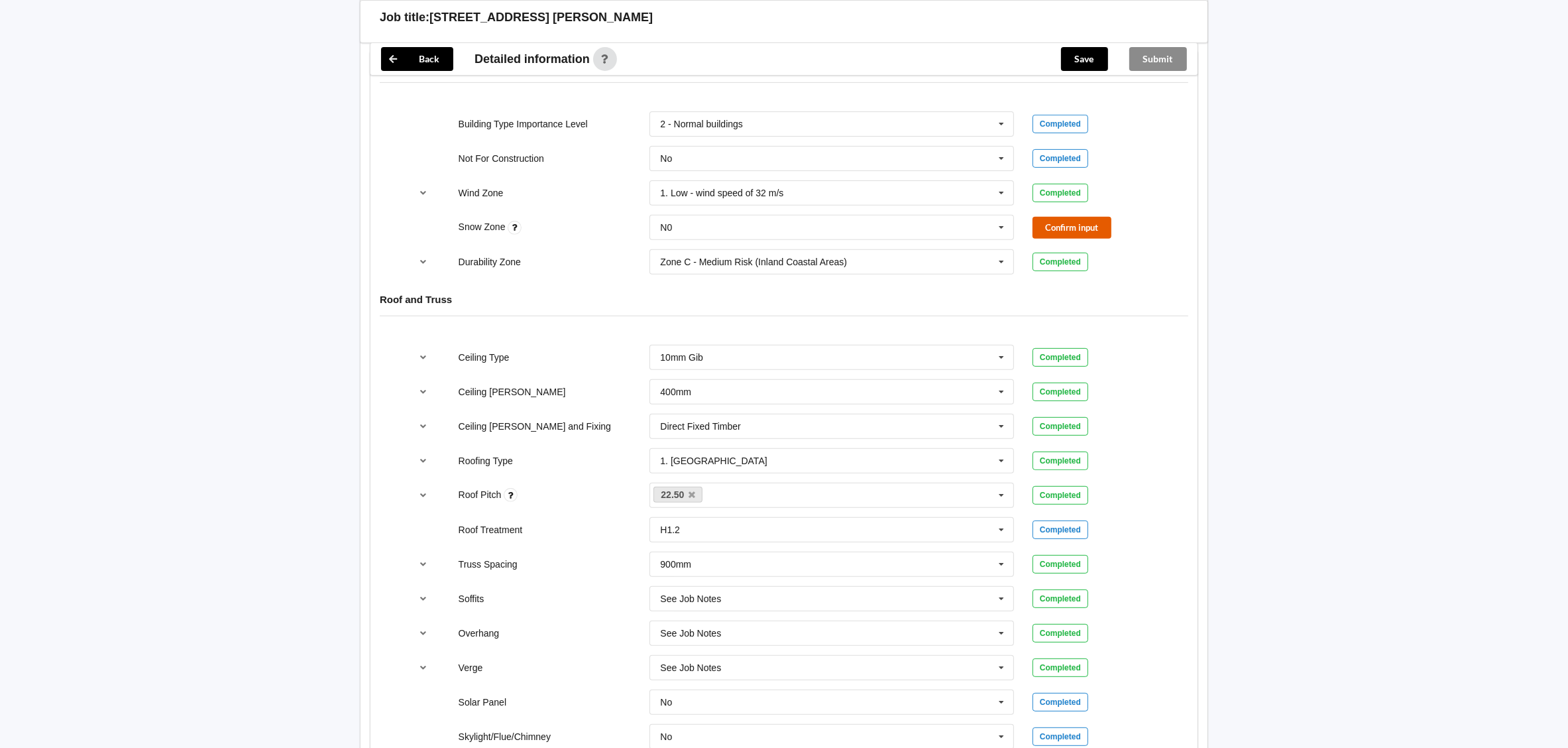
click at [1060, 216] on button "Confirm input" at bounding box center [1072, 227] width 79 height 22
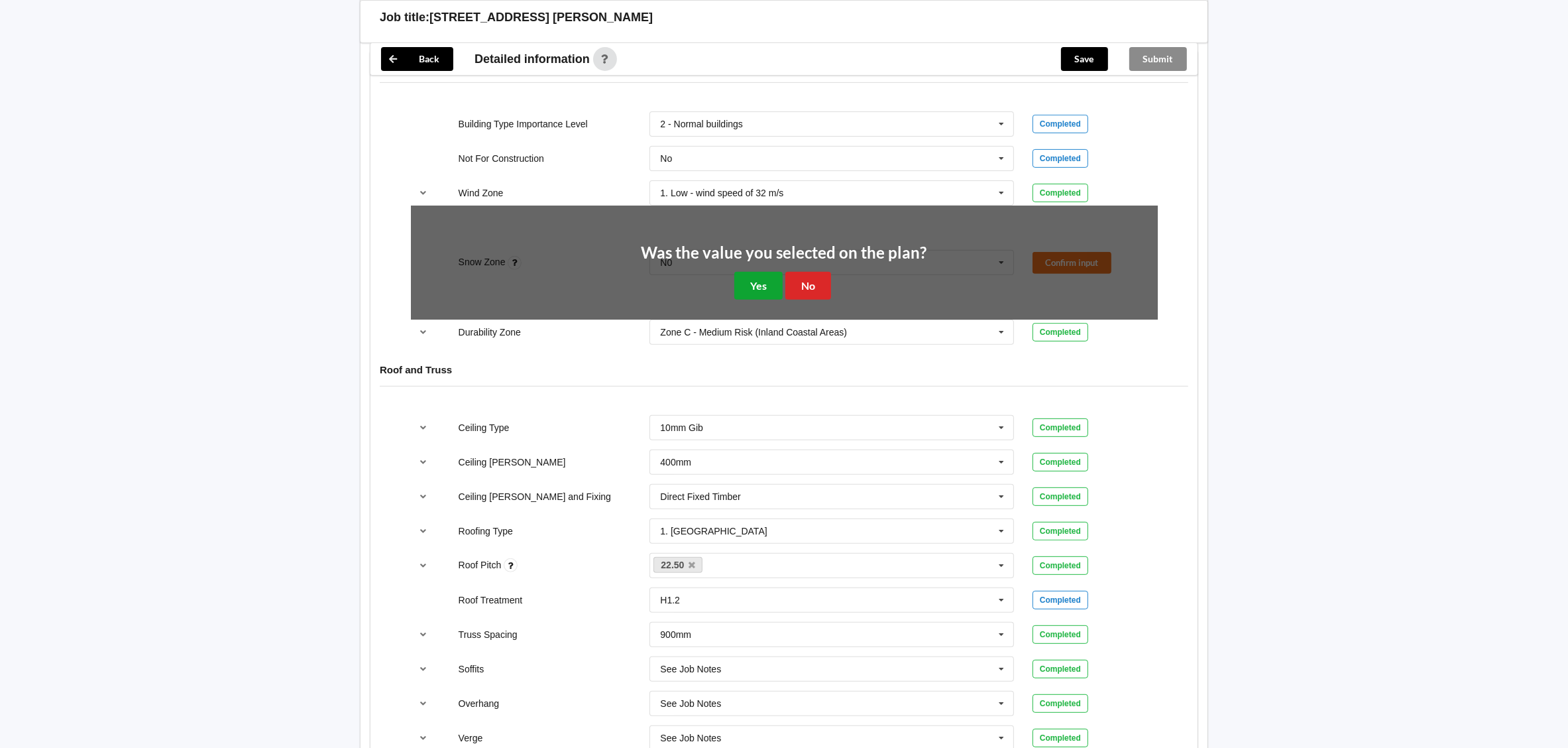
click at [757, 272] on button "Yes" at bounding box center [758, 286] width 48 height 27
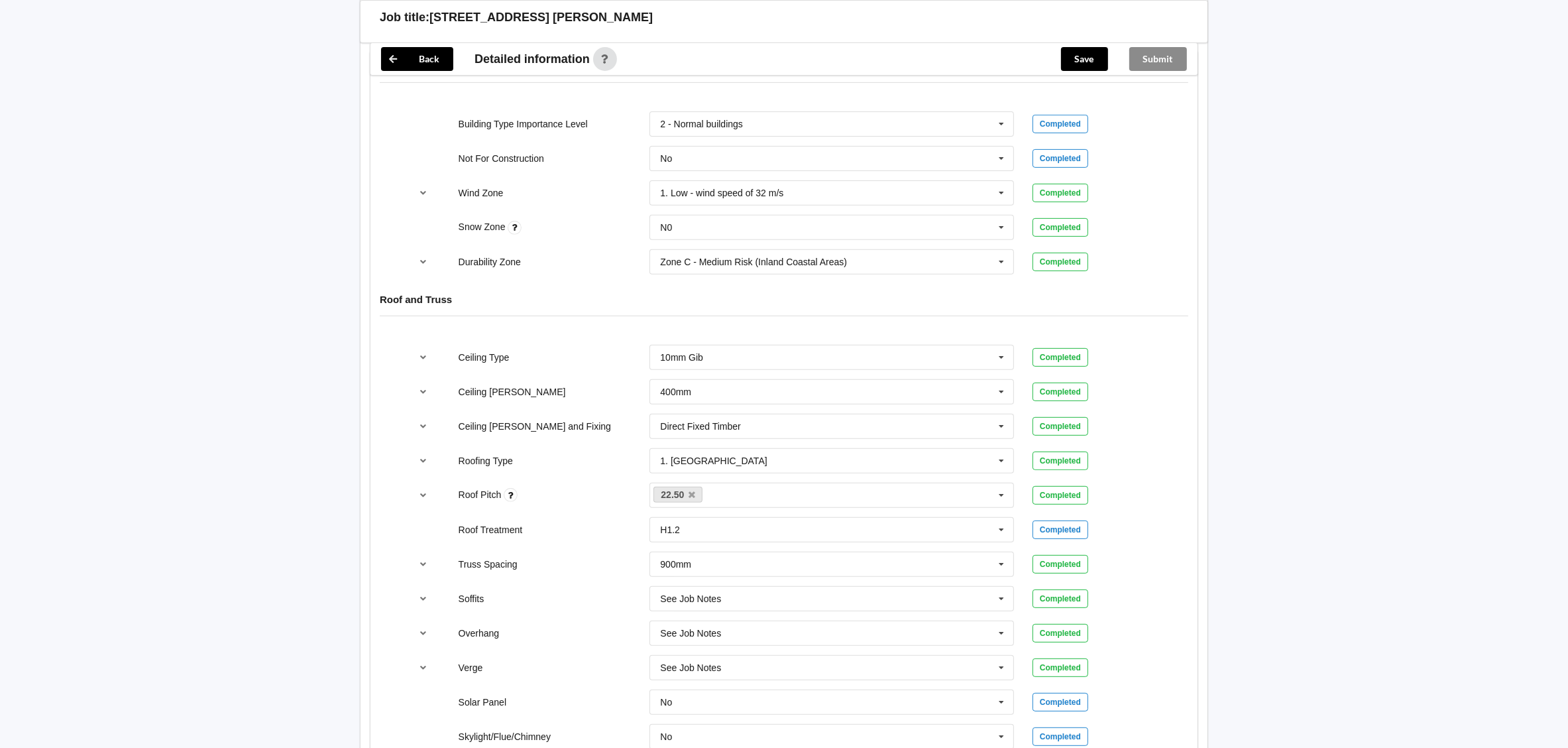
scroll to position [994, 0]
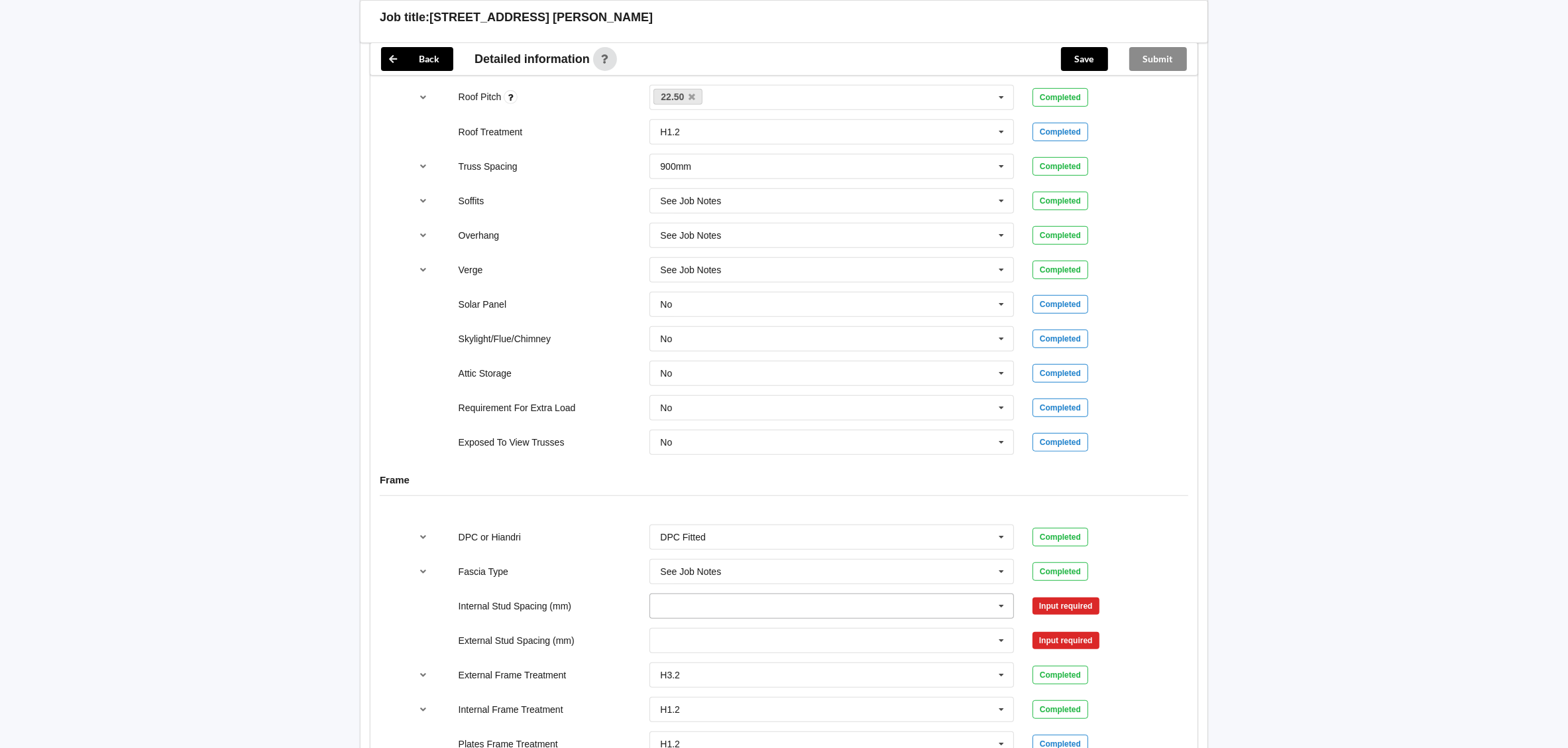
click at [816, 594] on input "text" at bounding box center [833, 606] width 363 height 24
click at [805, 528] on div "Multiple Values – See As Per Plan" at bounding box center [832, 532] width 363 height 25
click at [803, 631] on input "text" at bounding box center [833, 640] width 363 height 24
drag, startPoint x: 796, startPoint y: 584, endPoint x: 810, endPoint y: 585, distance: 14.0
click at [797, 585] on span "Multiple Values – See As Per Plan" at bounding box center [730, 591] width 140 height 11
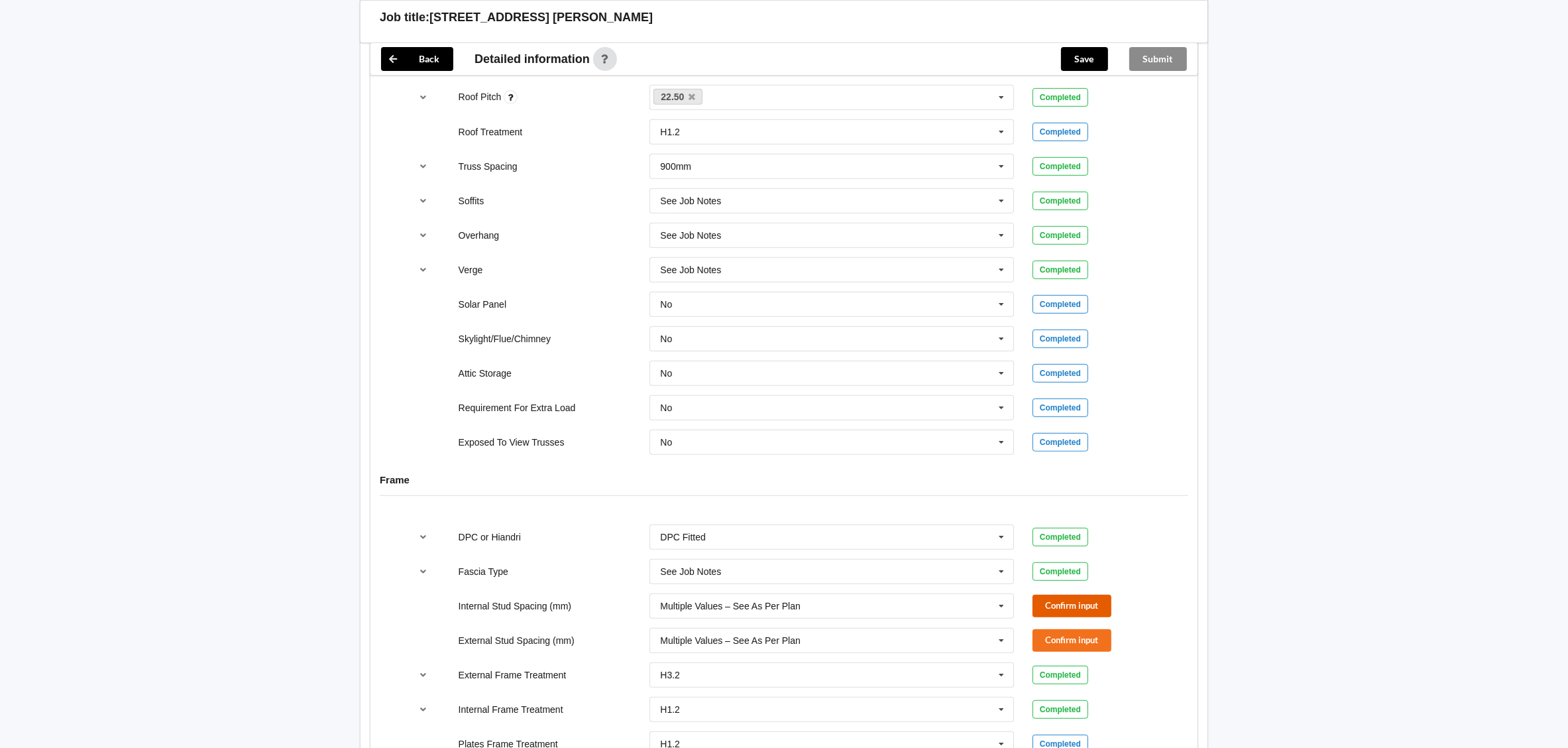
click at [1075, 602] on button "Confirm input" at bounding box center [1072, 606] width 79 height 22
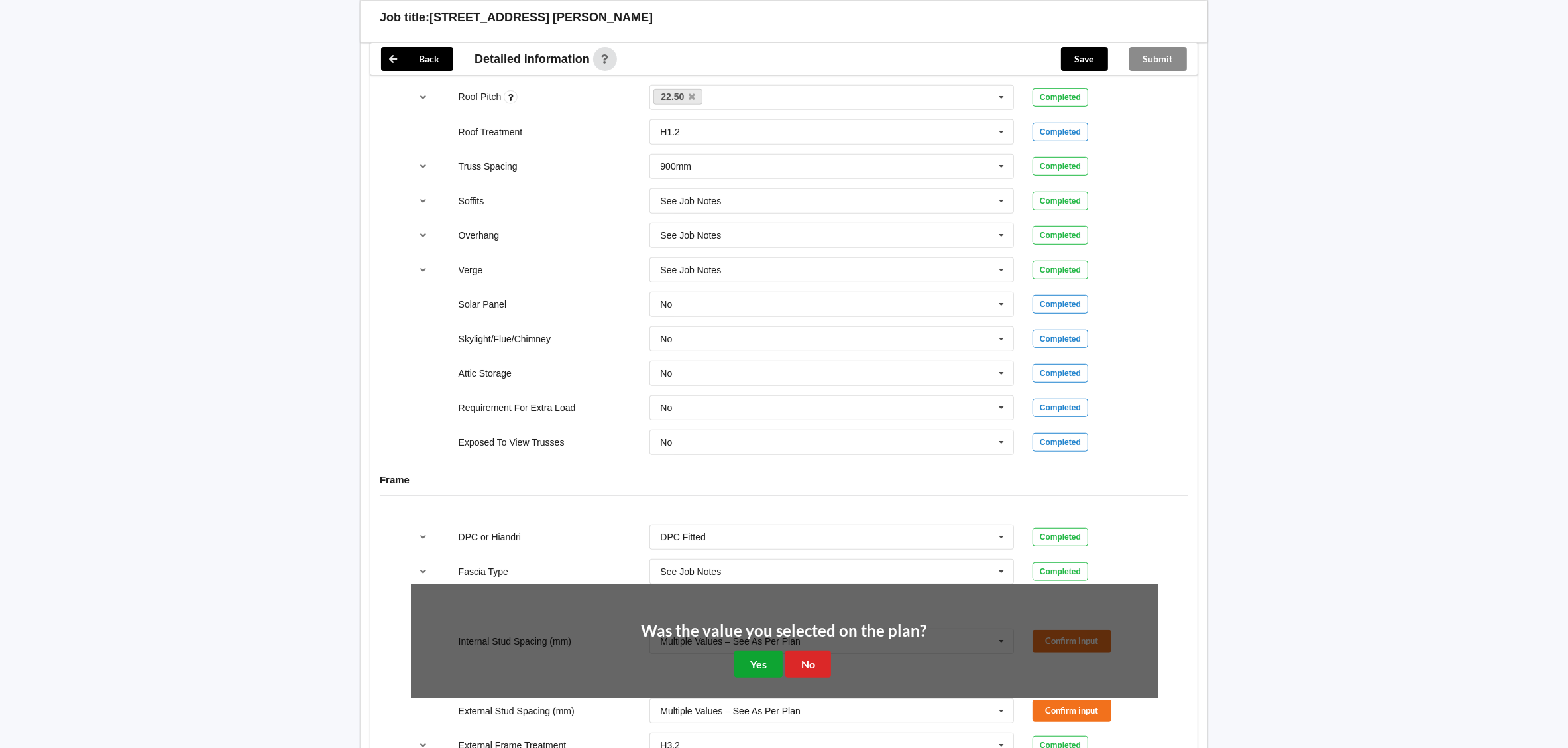
click at [767, 660] on button "Yes" at bounding box center [758, 664] width 48 height 27
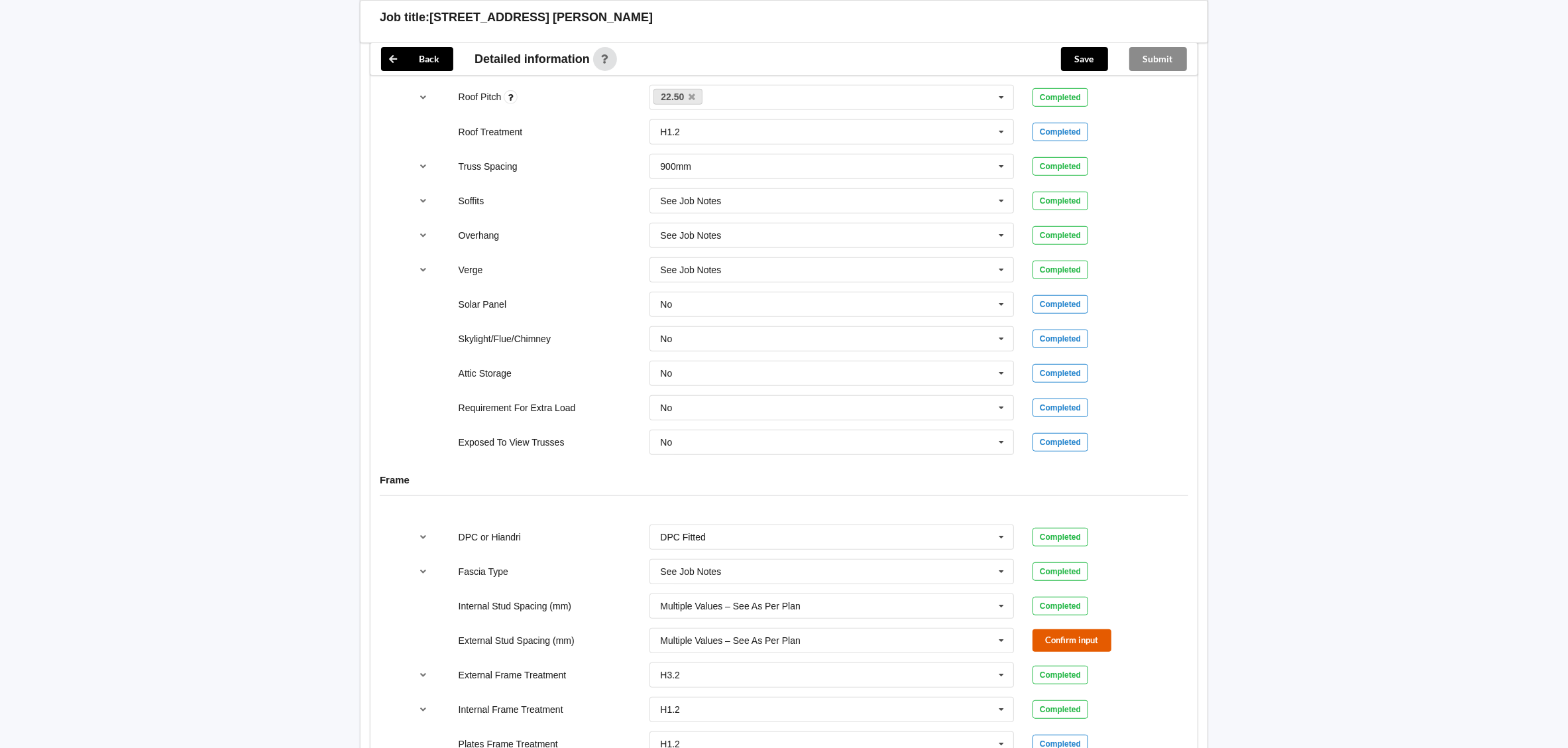
click at [1065, 632] on button "Confirm input" at bounding box center [1072, 640] width 79 height 22
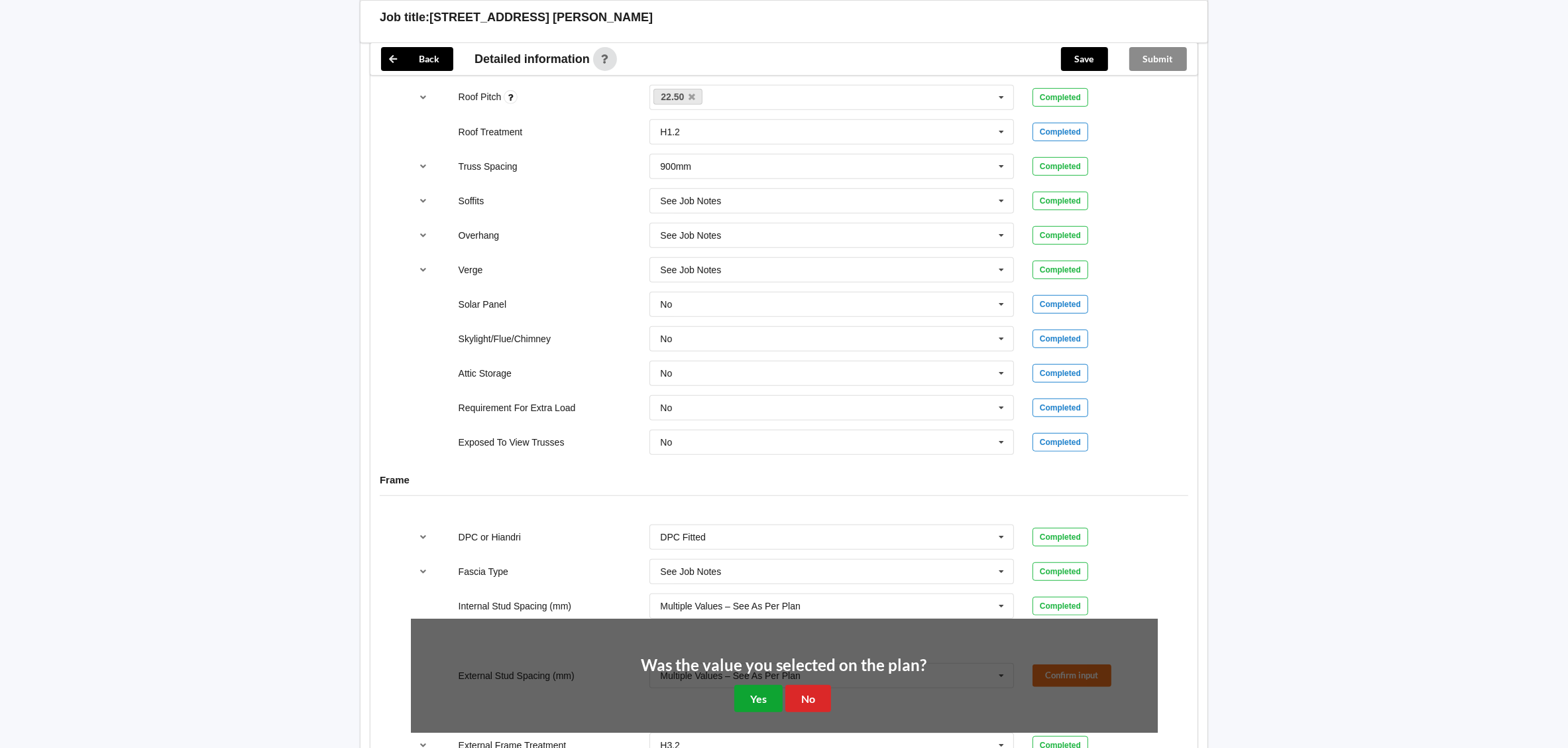
click at [761, 688] on button "Yes" at bounding box center [758, 699] width 48 height 27
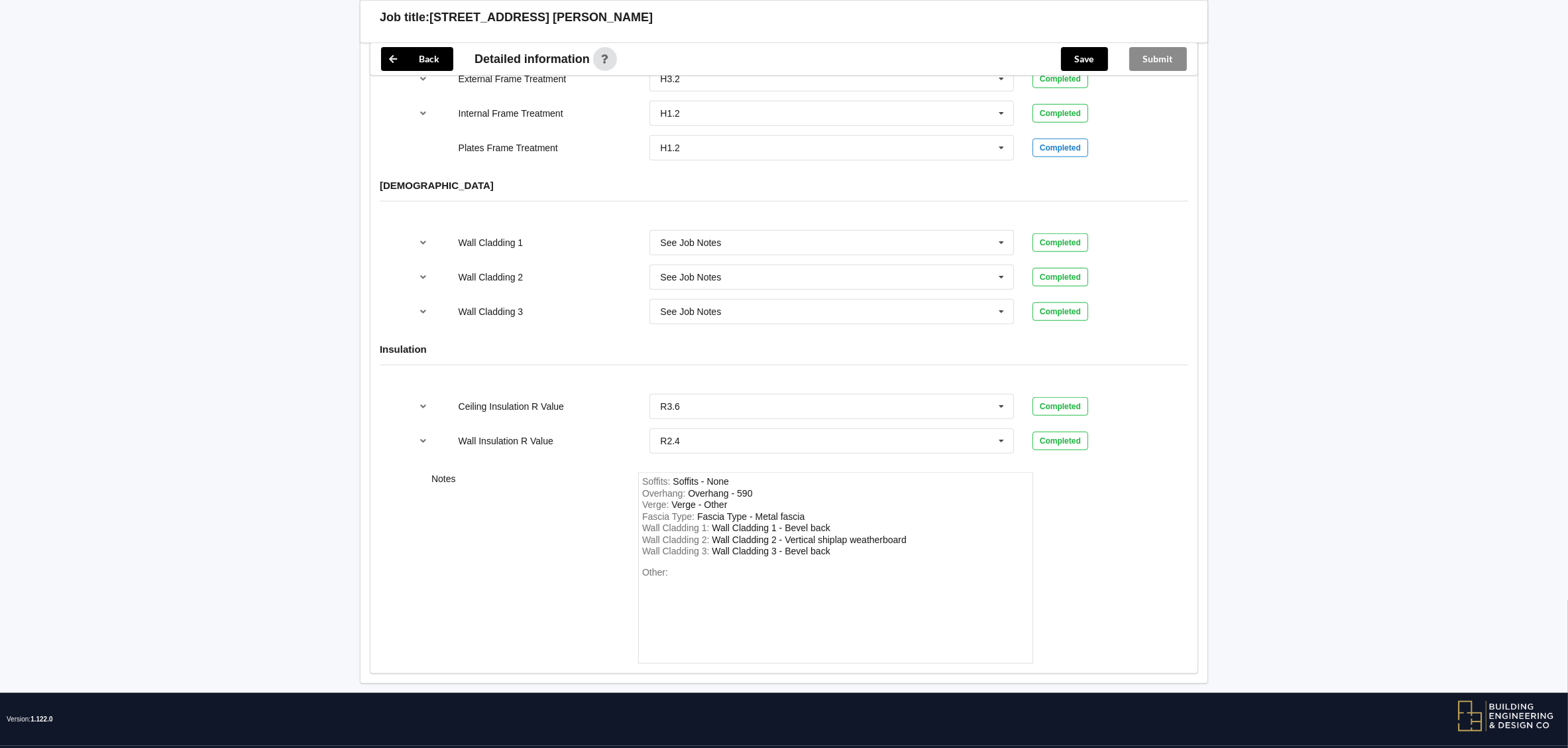
scroll to position [1590, 0]
drag, startPoint x: 760, startPoint y: 488, endPoint x: 608, endPoint y: 482, distance: 152.1
click at [608, 482] on div "Notes Soffits : Soffits - None Overhang : Overhang - 590 Verge : Verge - Other …" at bounding box center [784, 567] width 827 height 210
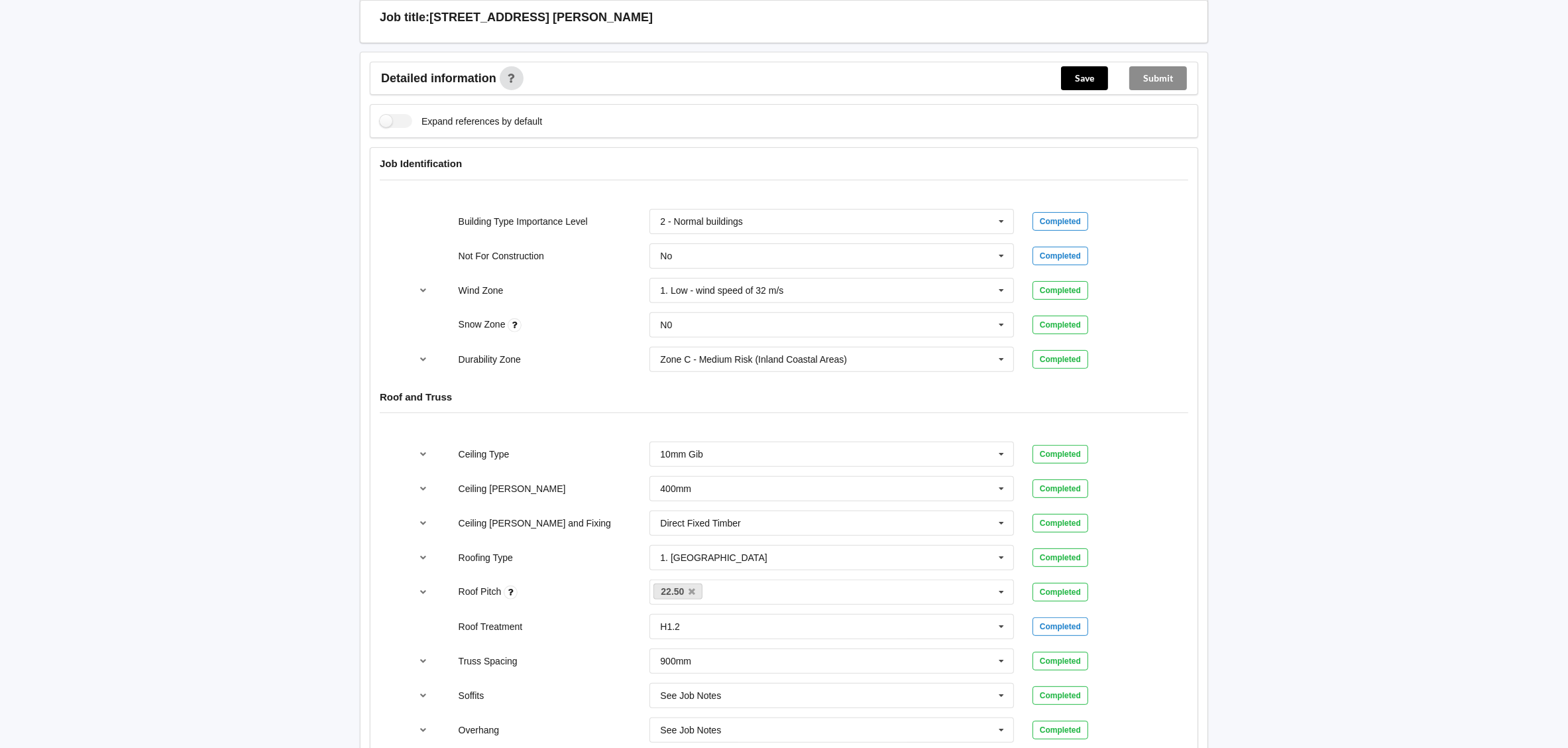
scroll to position [497, 0]
click at [1095, 68] on button "Save" at bounding box center [1085, 80] width 47 height 24
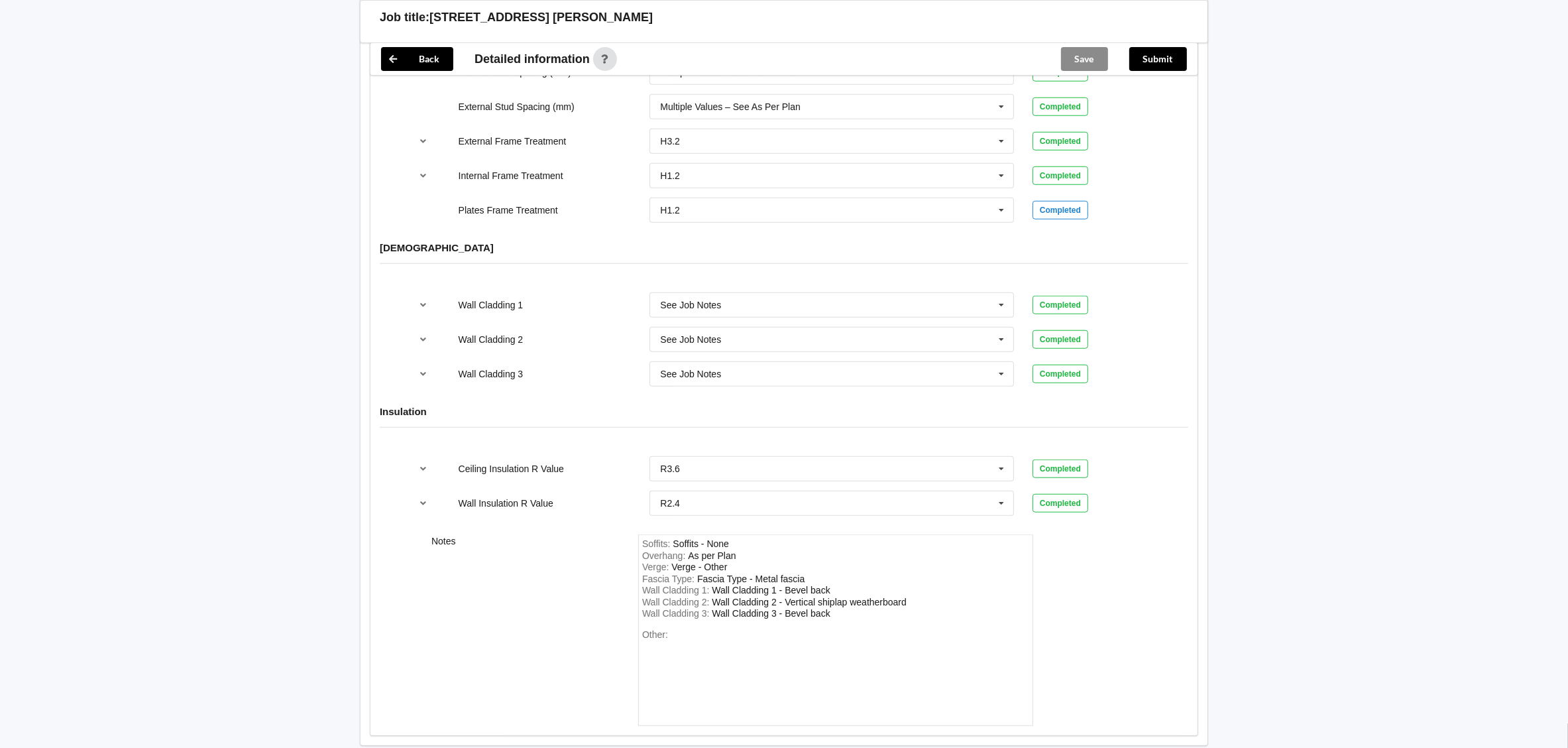
scroll to position [1538, 0]
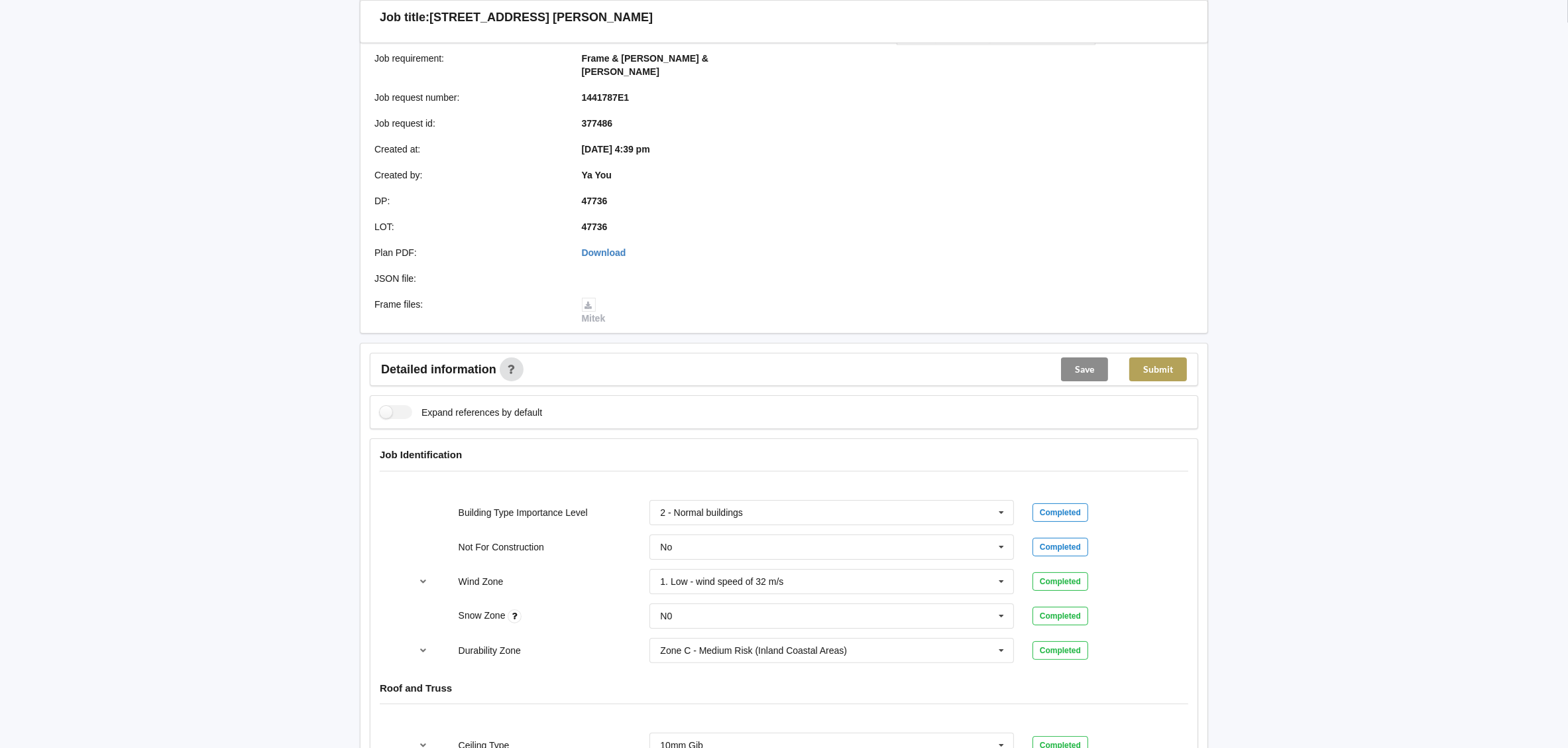
click at [1170, 357] on button "Submit" at bounding box center [1158, 369] width 58 height 24
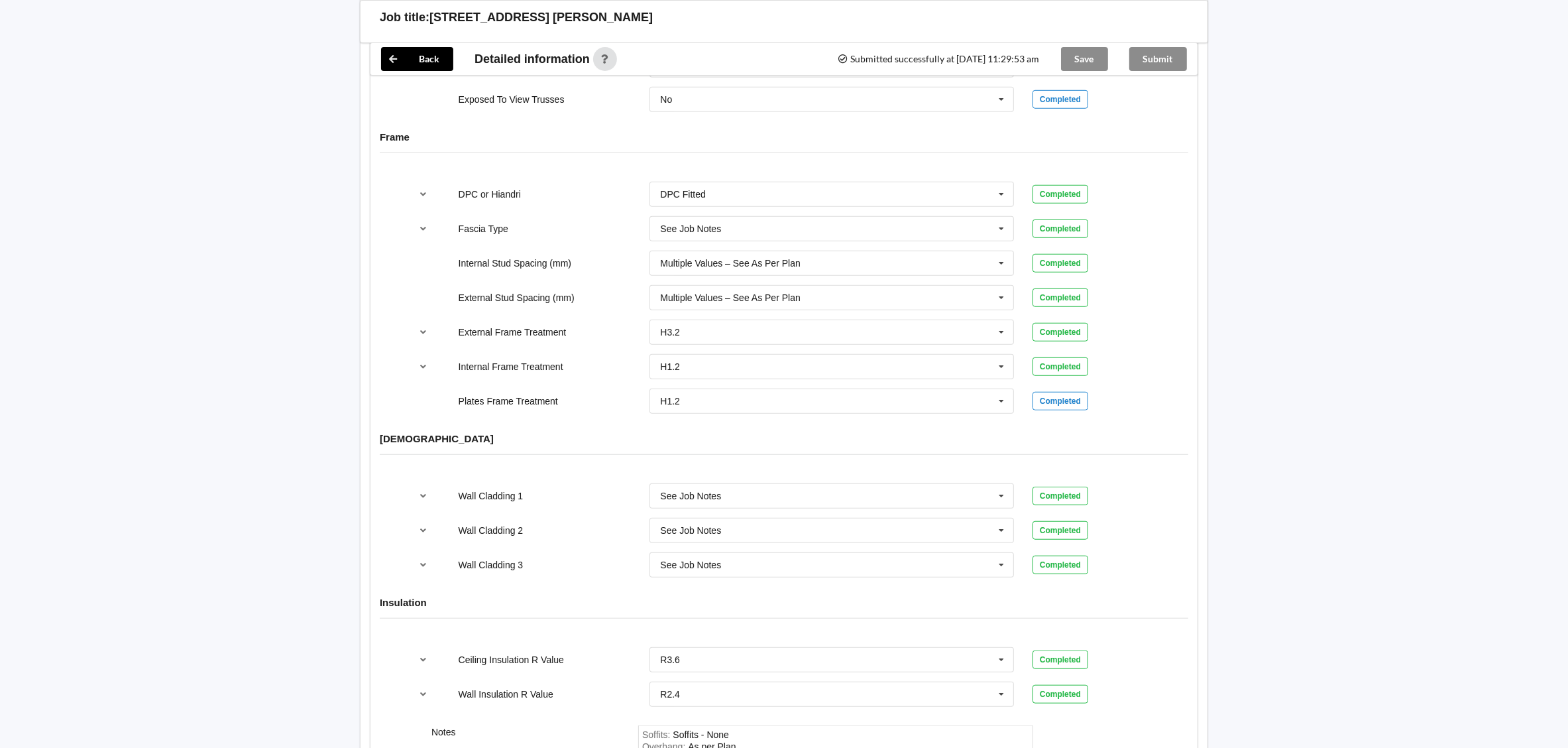
scroll to position [1491, 0]
